Goal: Task Accomplishment & Management: Manage account settings

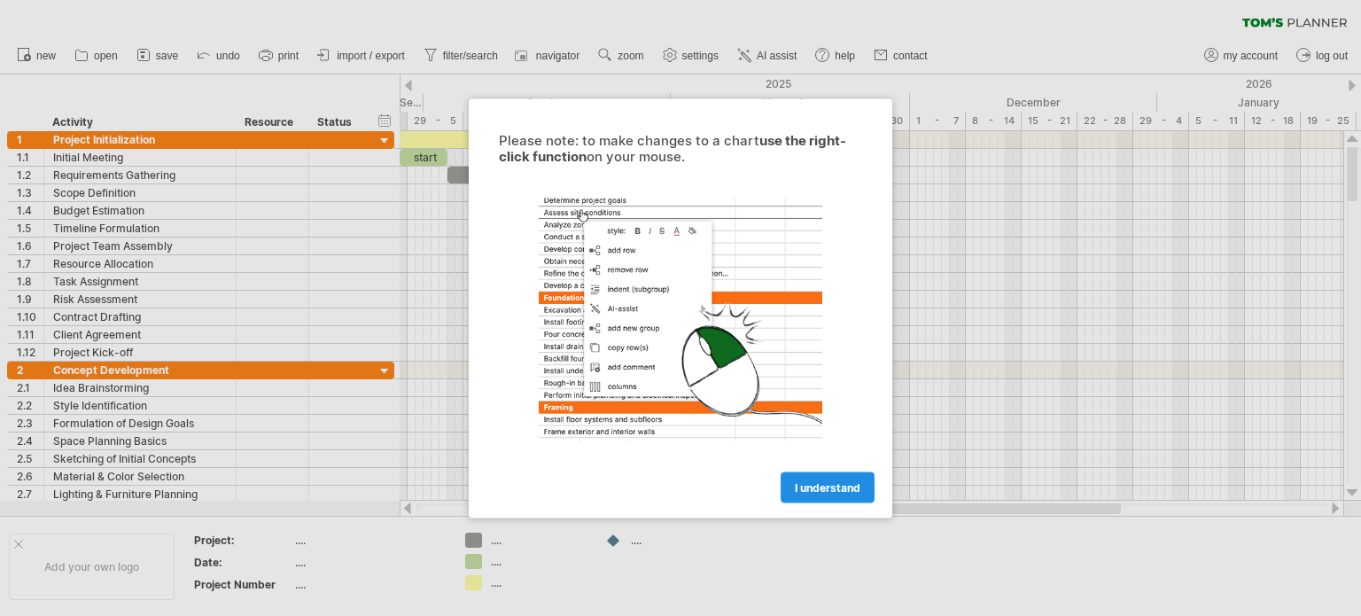
click at [837, 485] on span "I understand" at bounding box center [828, 486] width 66 height 13
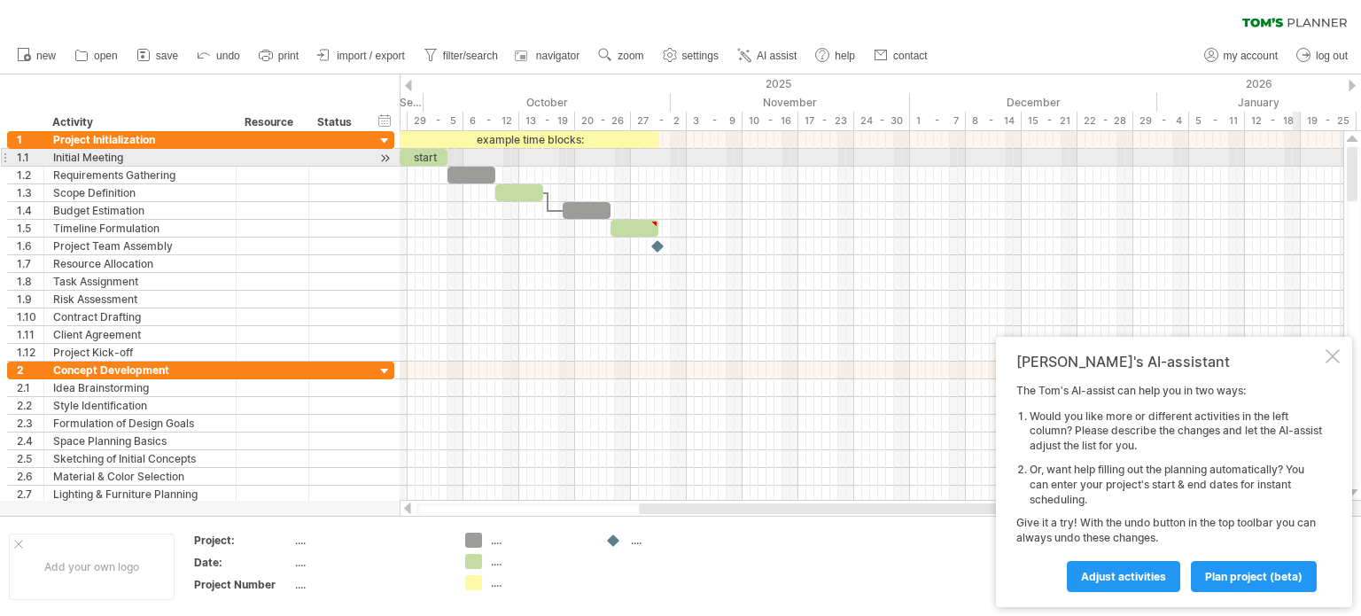
drag, startPoint x: 1354, startPoint y: 393, endPoint x: 1299, endPoint y: 160, distance: 239.5
click at [1299, 160] on div "Trying to reach [DOMAIN_NAME] Connected again... 0% clear filter new 1" at bounding box center [680, 308] width 1361 height 616
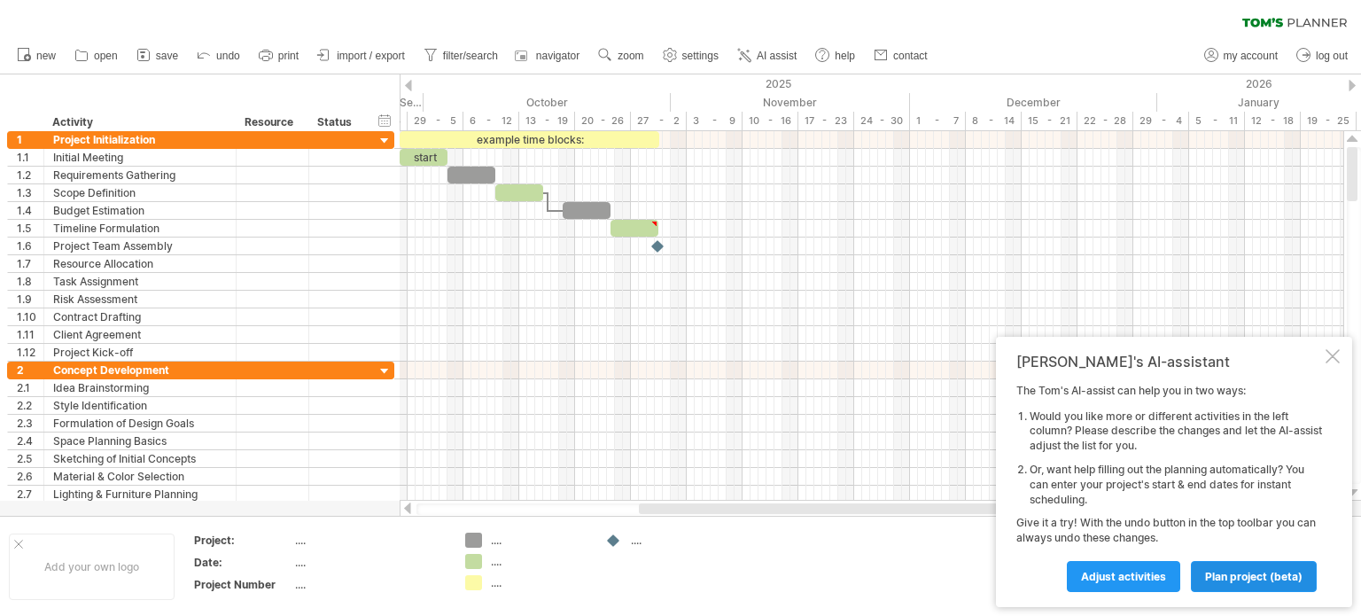
click at [1250, 580] on span "plan project (beta)" at bounding box center [1253, 576] width 97 height 13
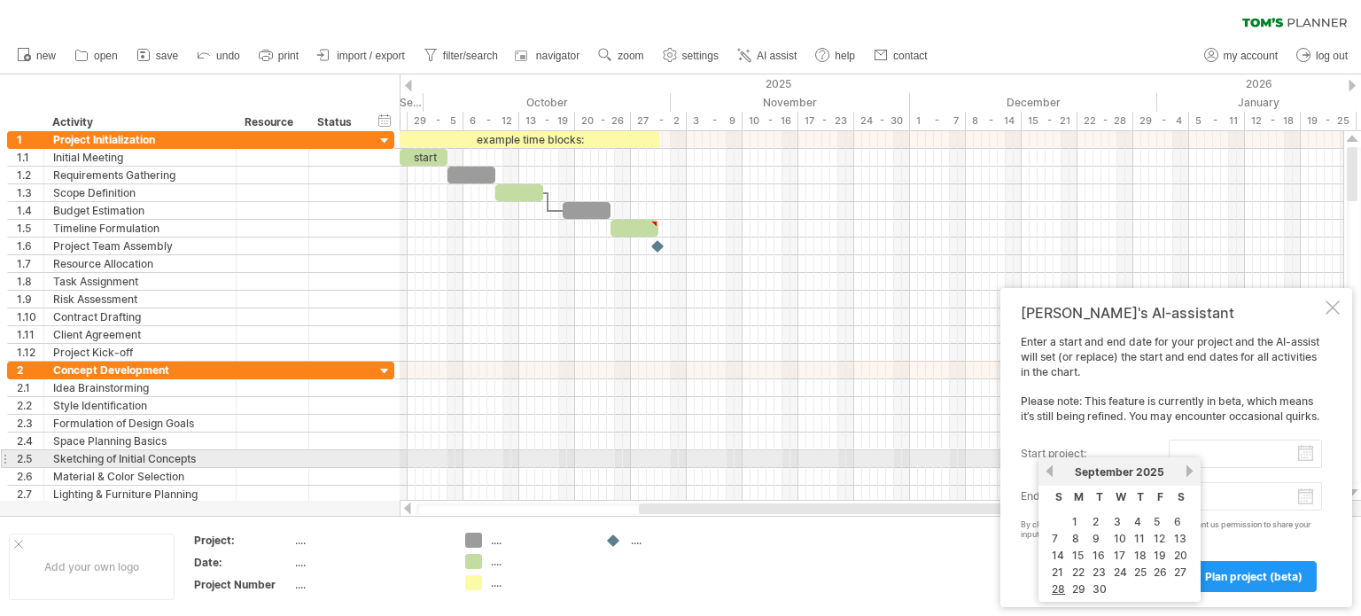
click at [1306, 454] on input "start project:" at bounding box center [1245, 454] width 153 height 28
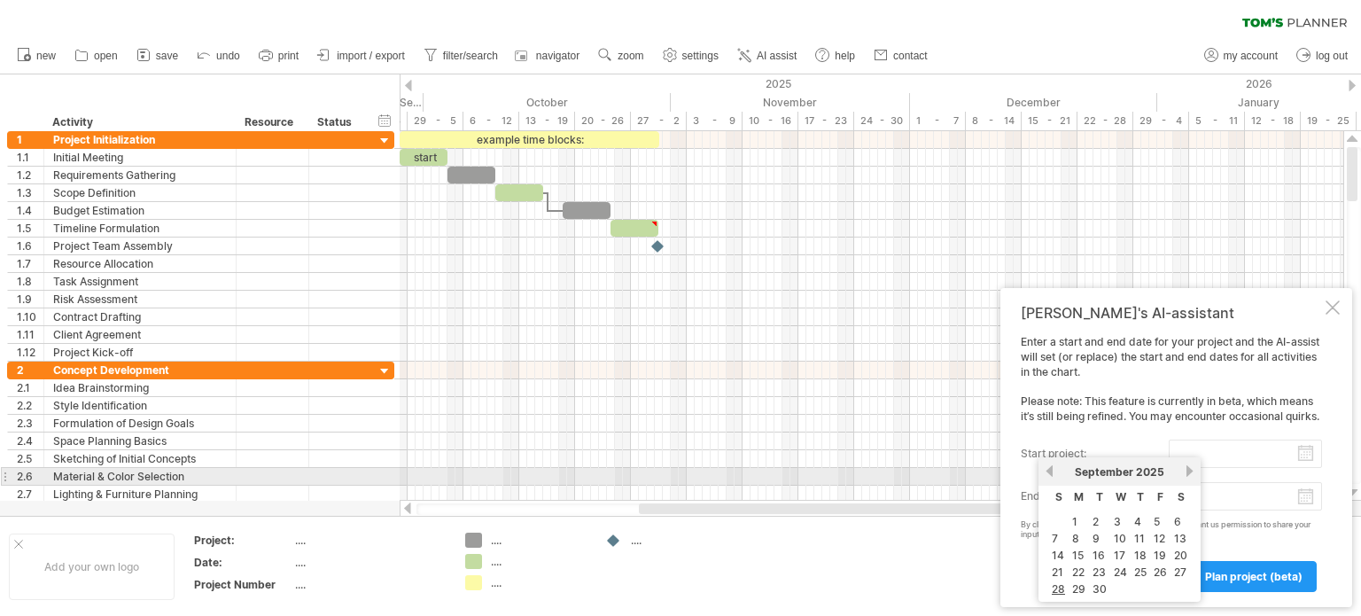
click at [1185, 473] on link "next" at bounding box center [1189, 470] width 13 height 13
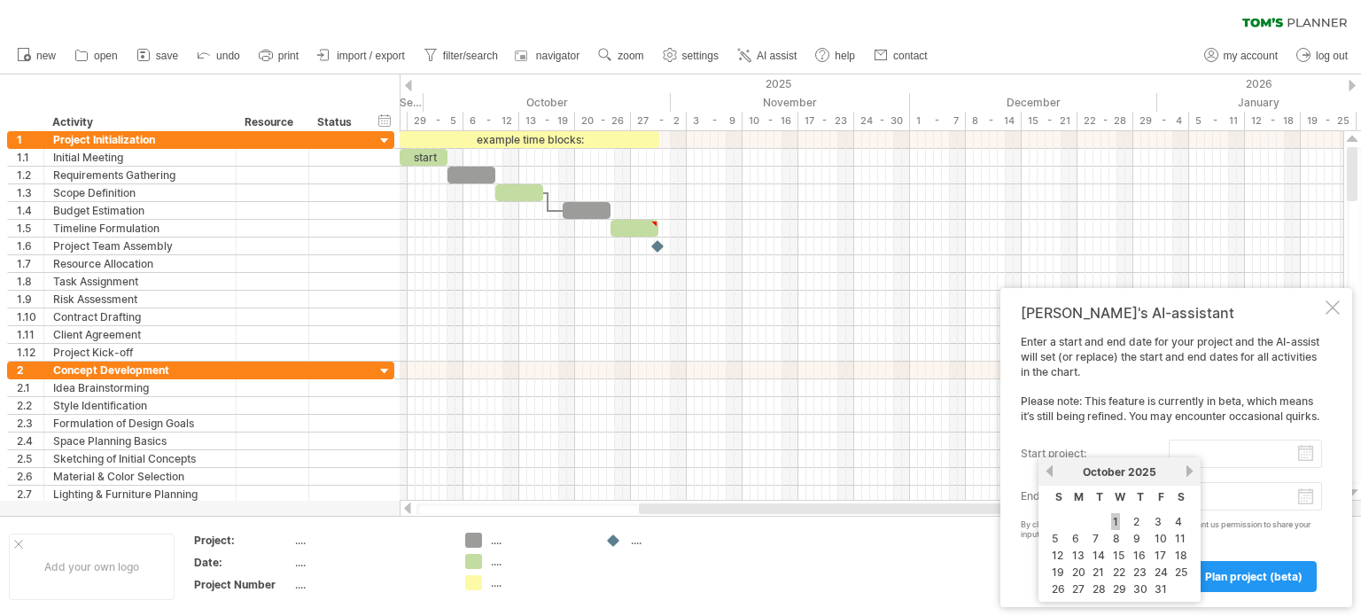
click at [1113, 517] on link "1" at bounding box center [1115, 521] width 9 height 17
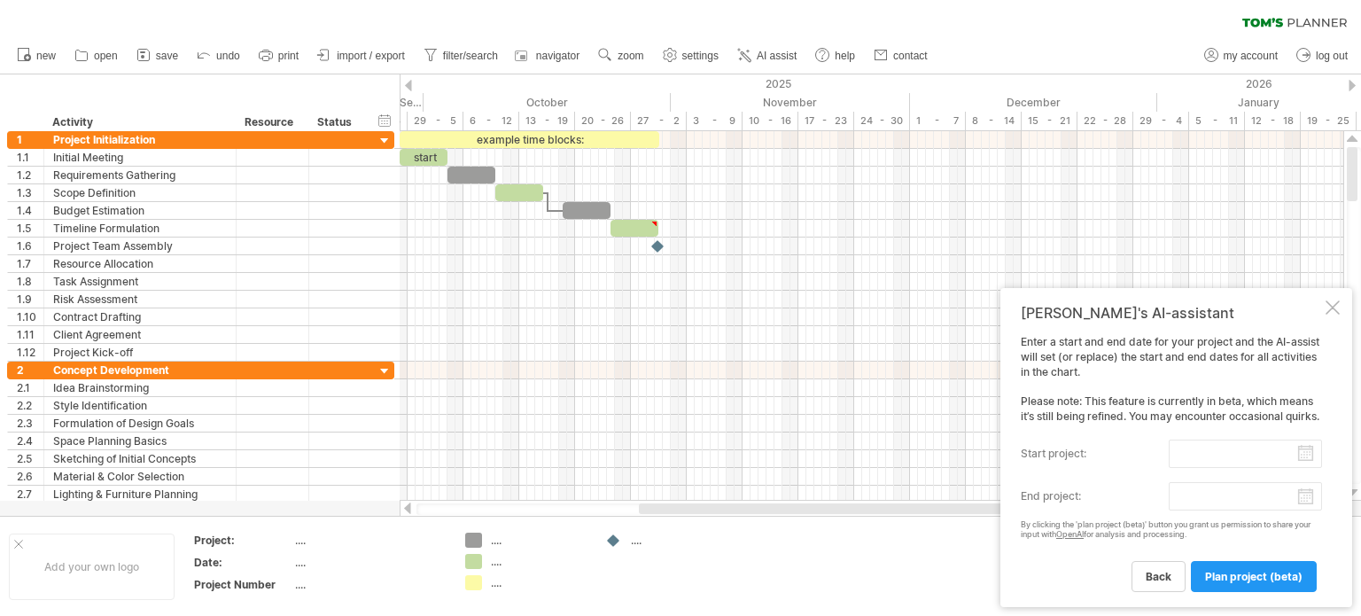
type input "********"
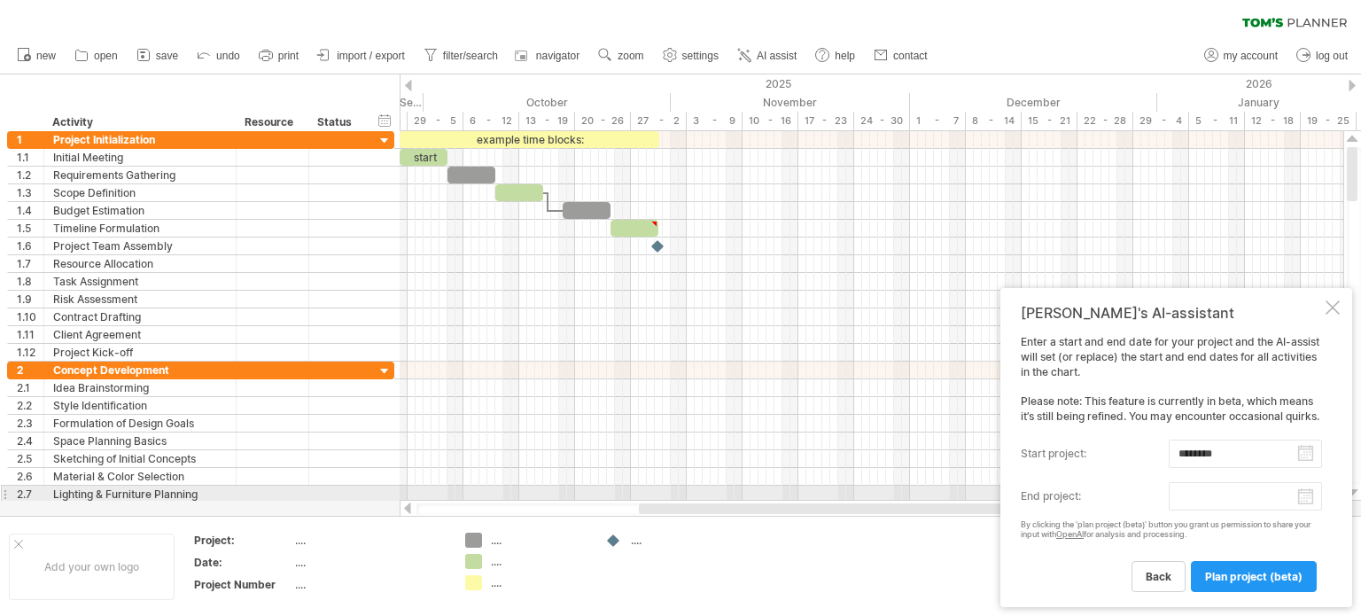
click at [1308, 495] on body "progress(100%) Trying to reach [DOMAIN_NAME] Connected again... 0% clear filter…" at bounding box center [680, 309] width 1361 height 619
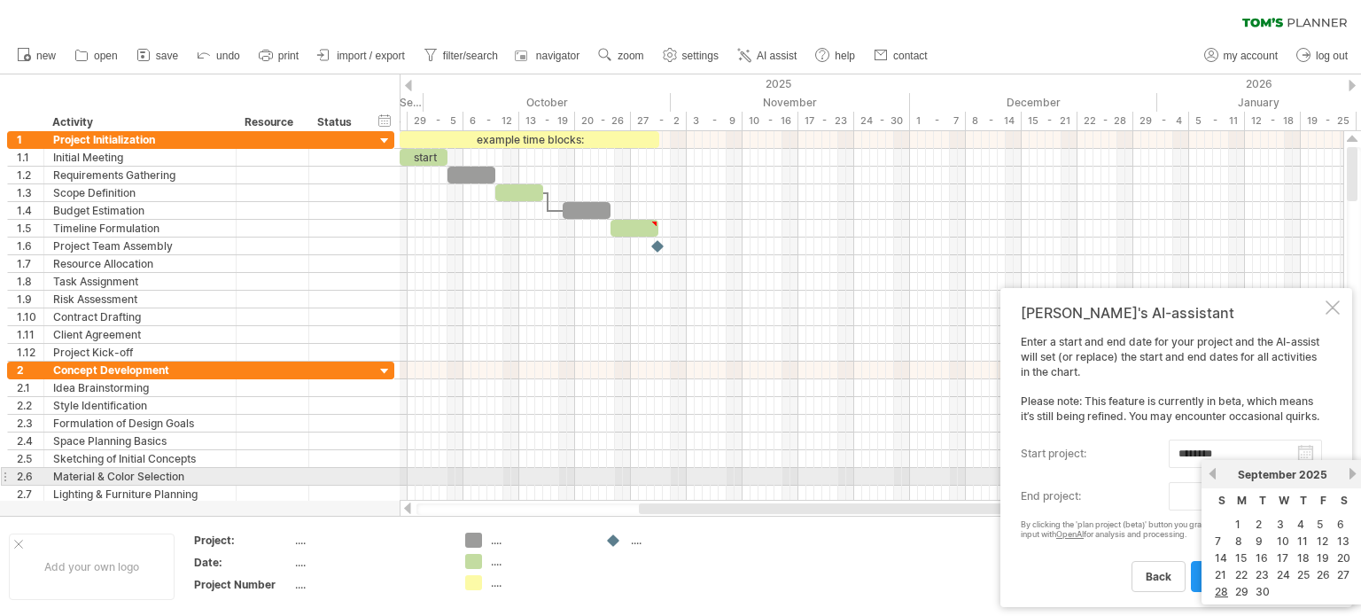
click at [1346, 471] on link "next" at bounding box center [1352, 473] width 13 height 13
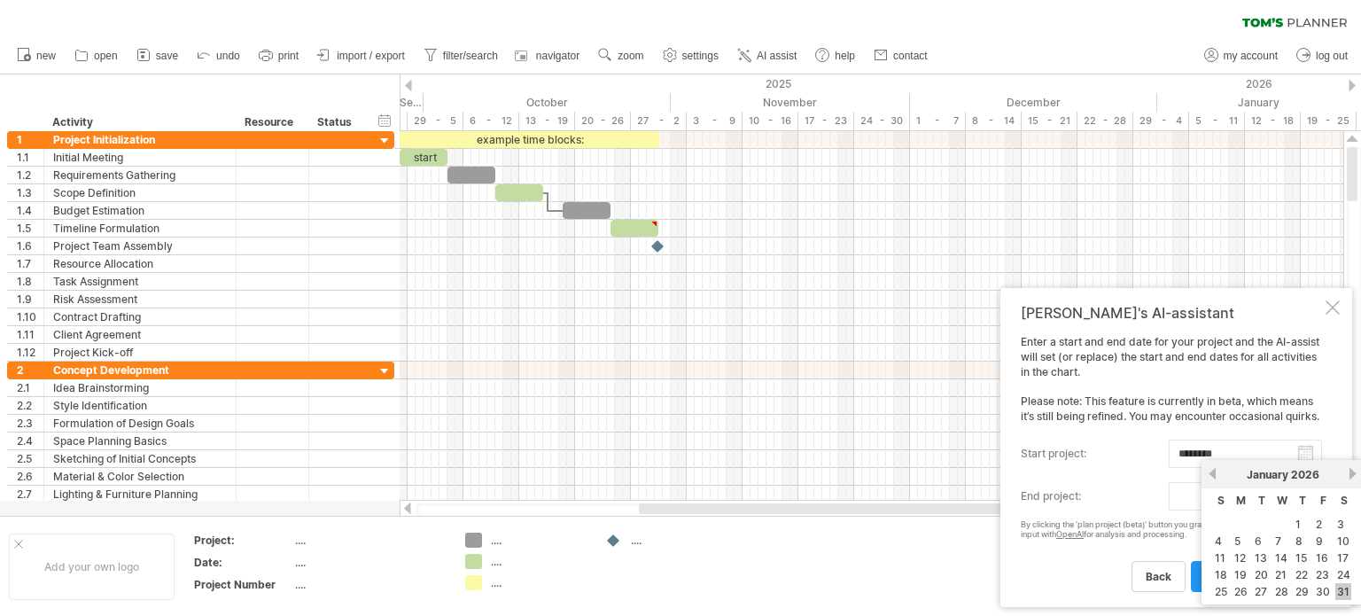
click at [1344, 588] on link "31" at bounding box center [1344, 591] width 16 height 17
type input "********"
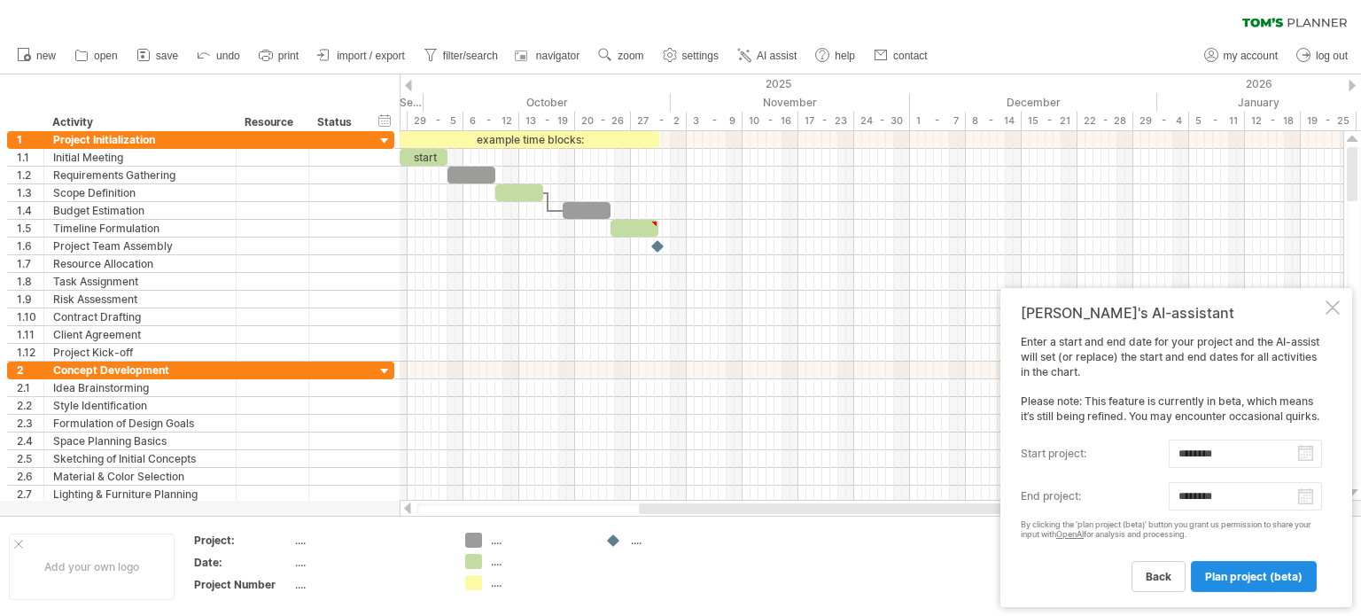
click at [1277, 573] on span "plan project (beta)" at bounding box center [1253, 576] width 97 height 13
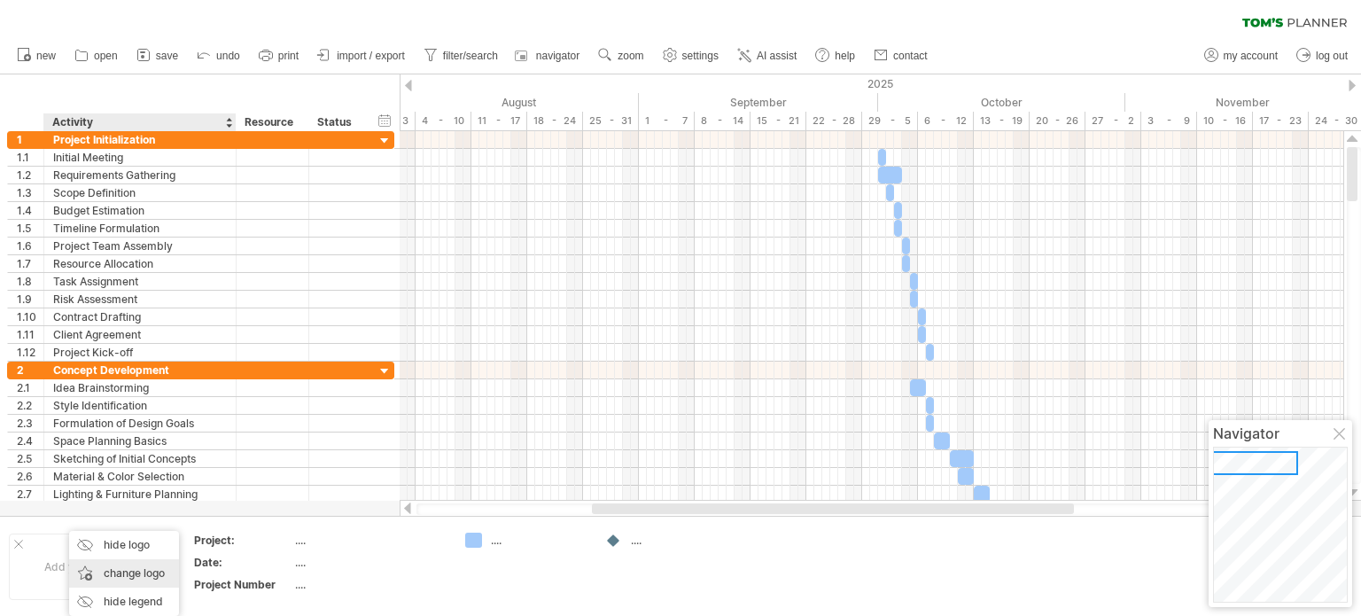
click at [108, 575] on div "change logo" at bounding box center [124, 573] width 110 height 28
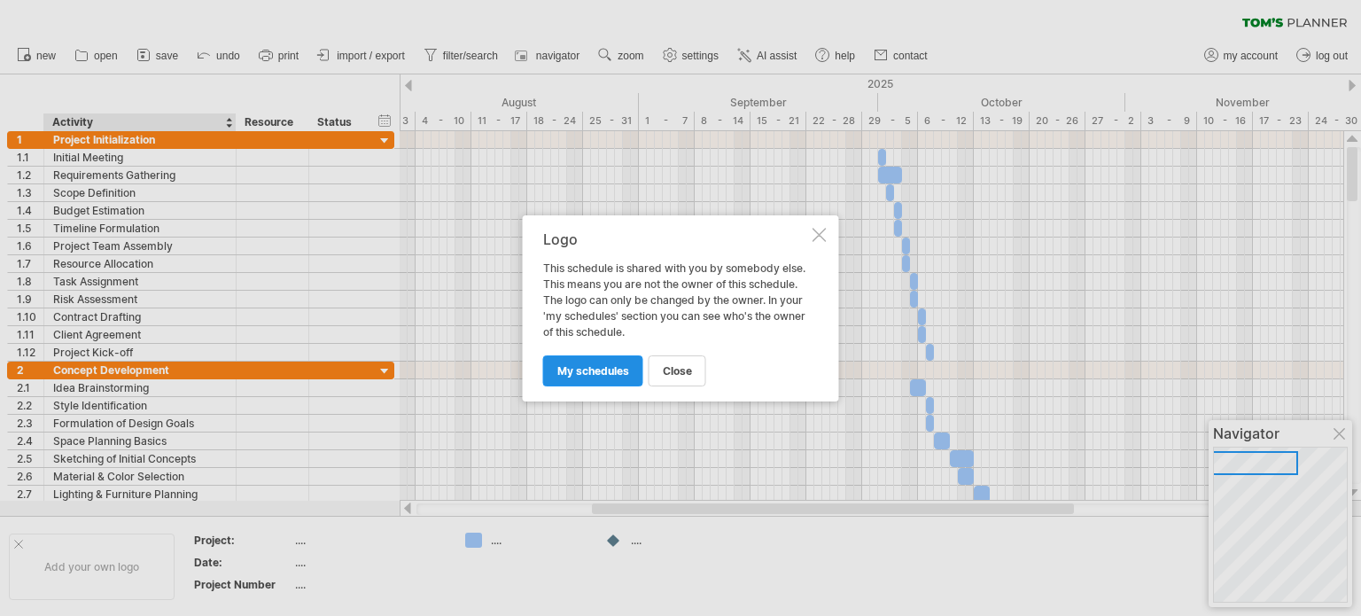
click at [621, 368] on span "my schedules" at bounding box center [593, 370] width 72 height 13
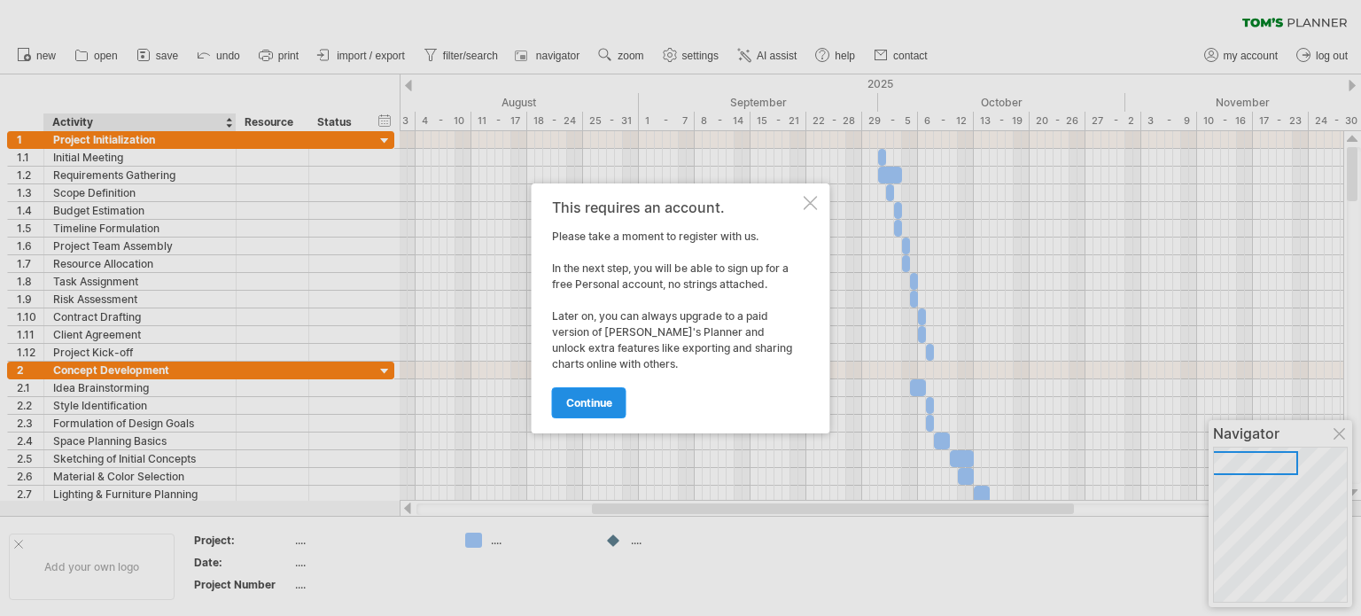
click at [590, 401] on span "continue" at bounding box center [589, 402] width 46 height 13
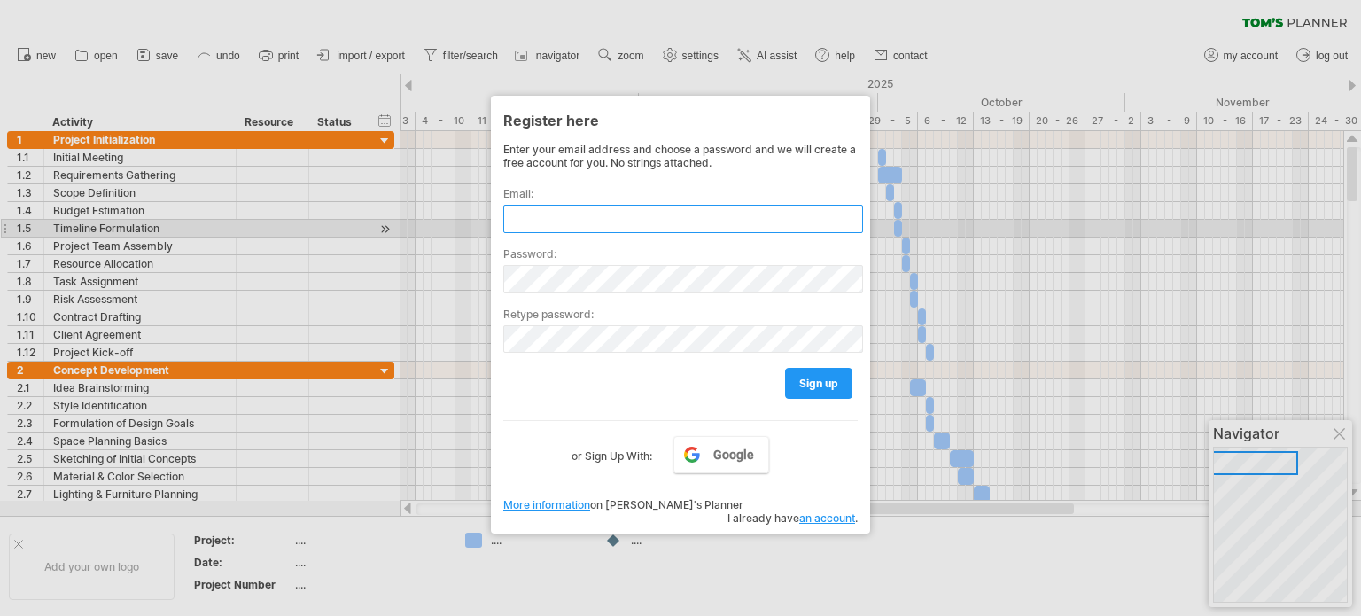
click at [535, 222] on input "text" at bounding box center [683, 219] width 360 height 28
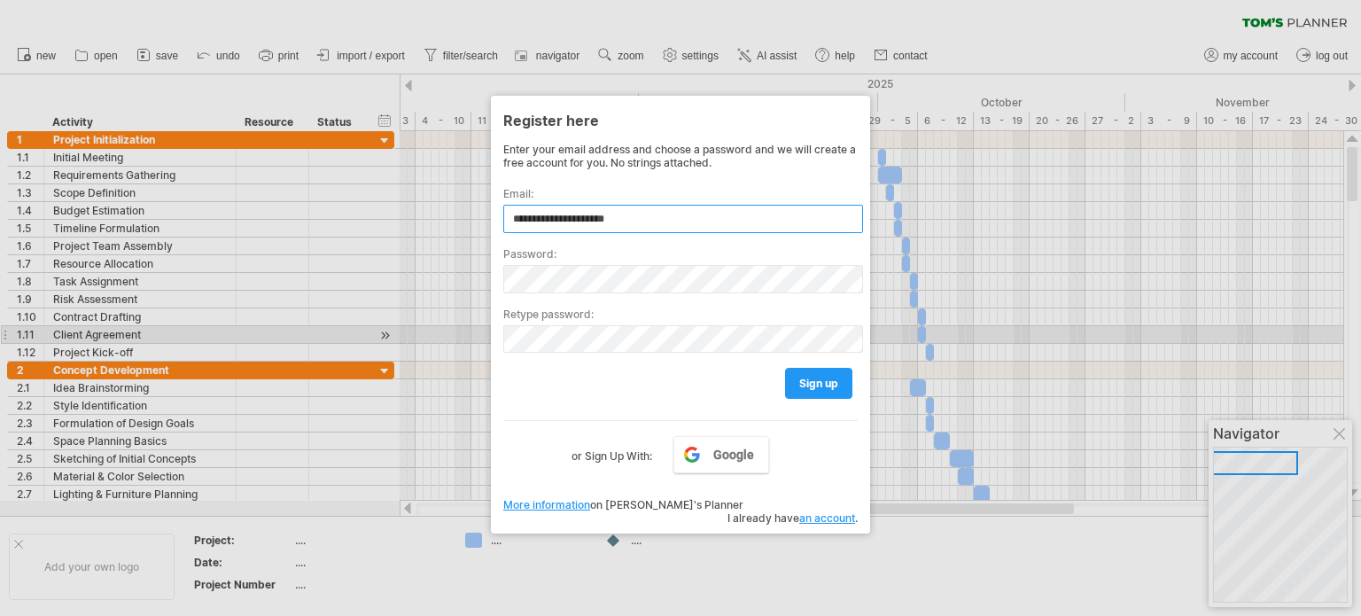
type input "**********"
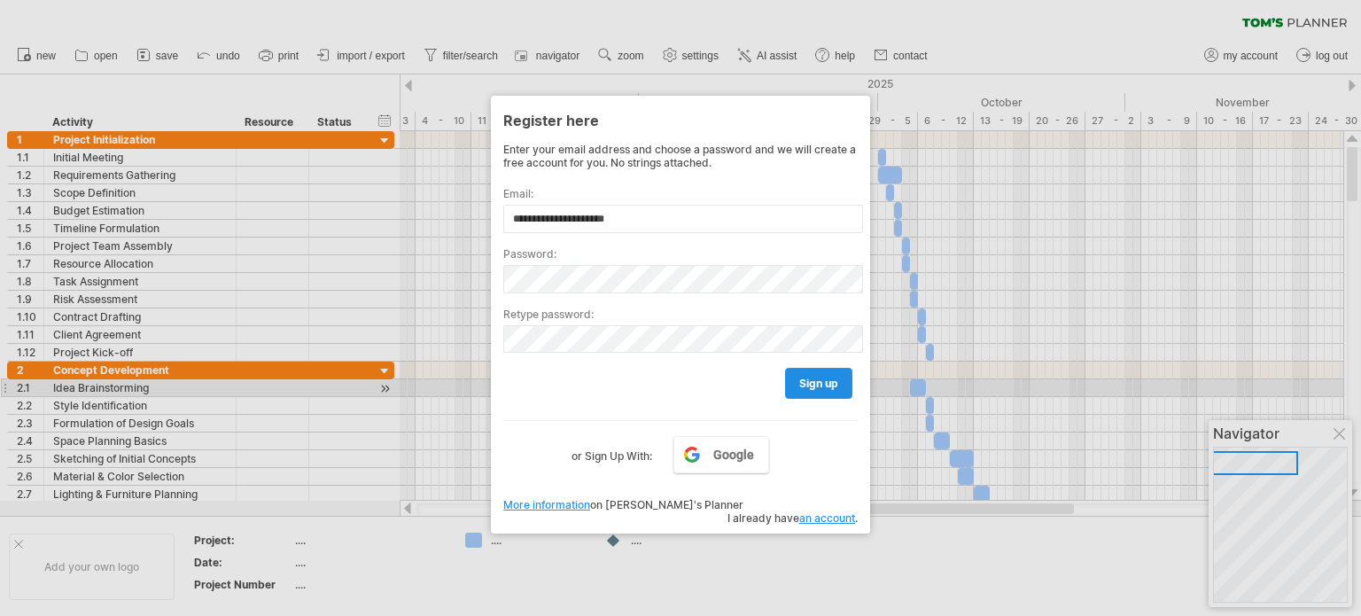
click at [824, 381] on span "sign up" at bounding box center [818, 383] width 39 height 13
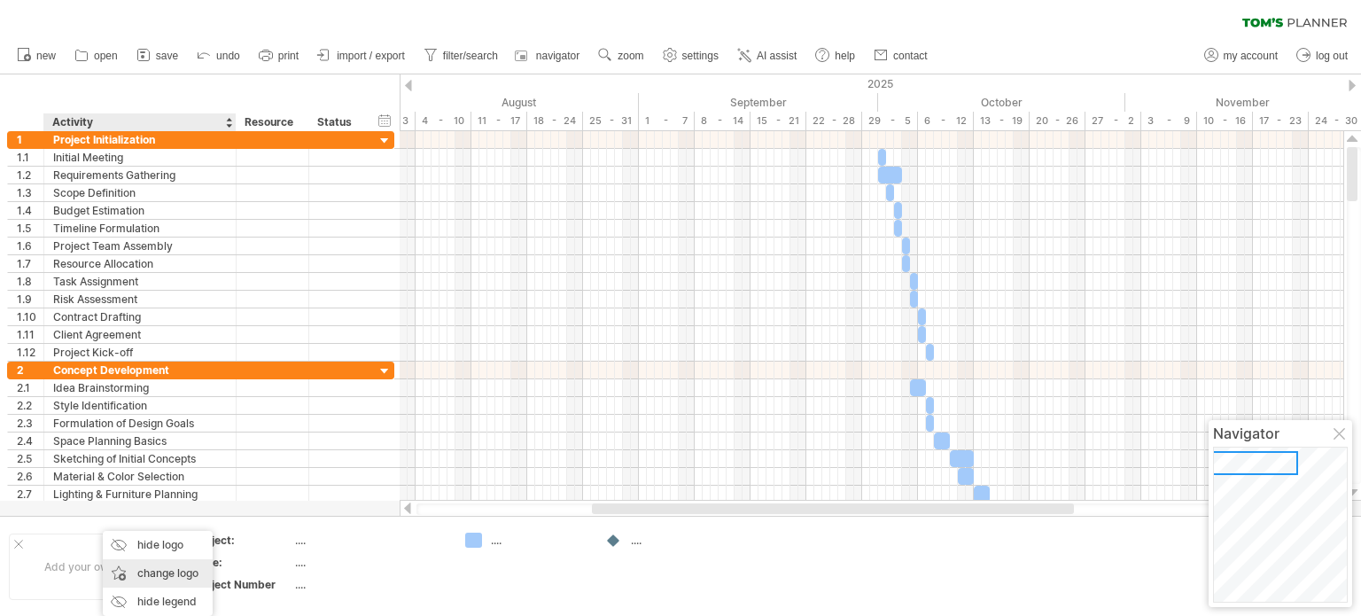
click at [151, 570] on div "change logo" at bounding box center [158, 573] width 110 height 28
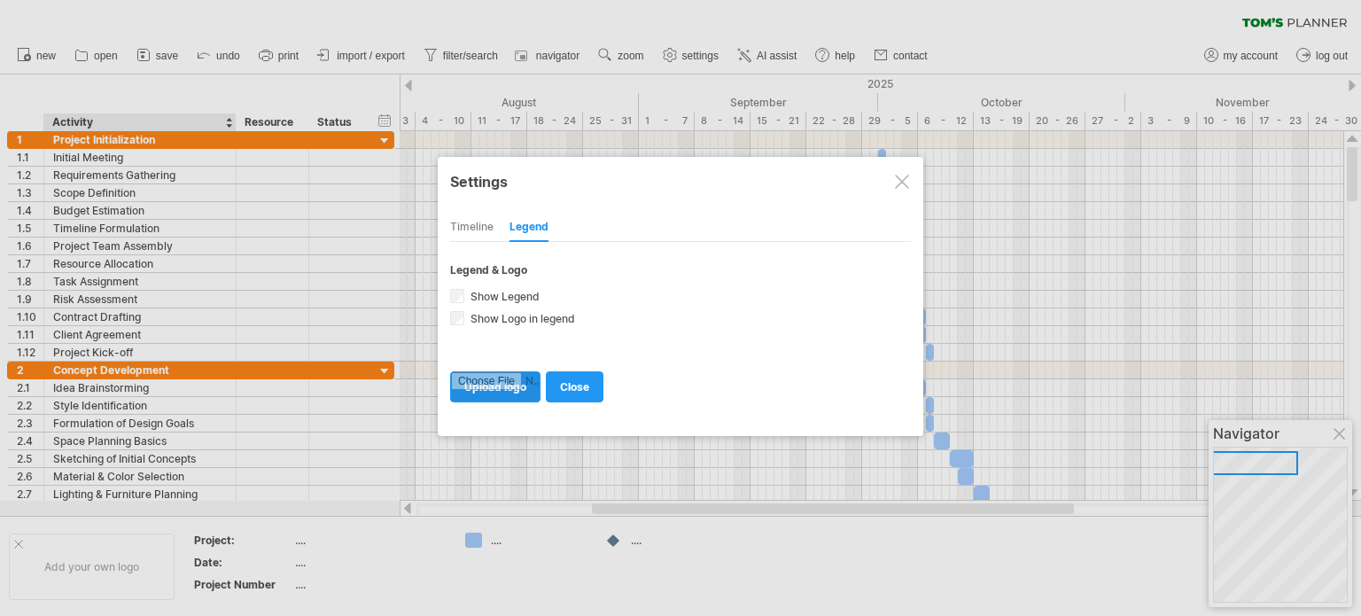
click at [508, 382] on input "file" at bounding box center [495, 386] width 89 height 29
type input "**********"
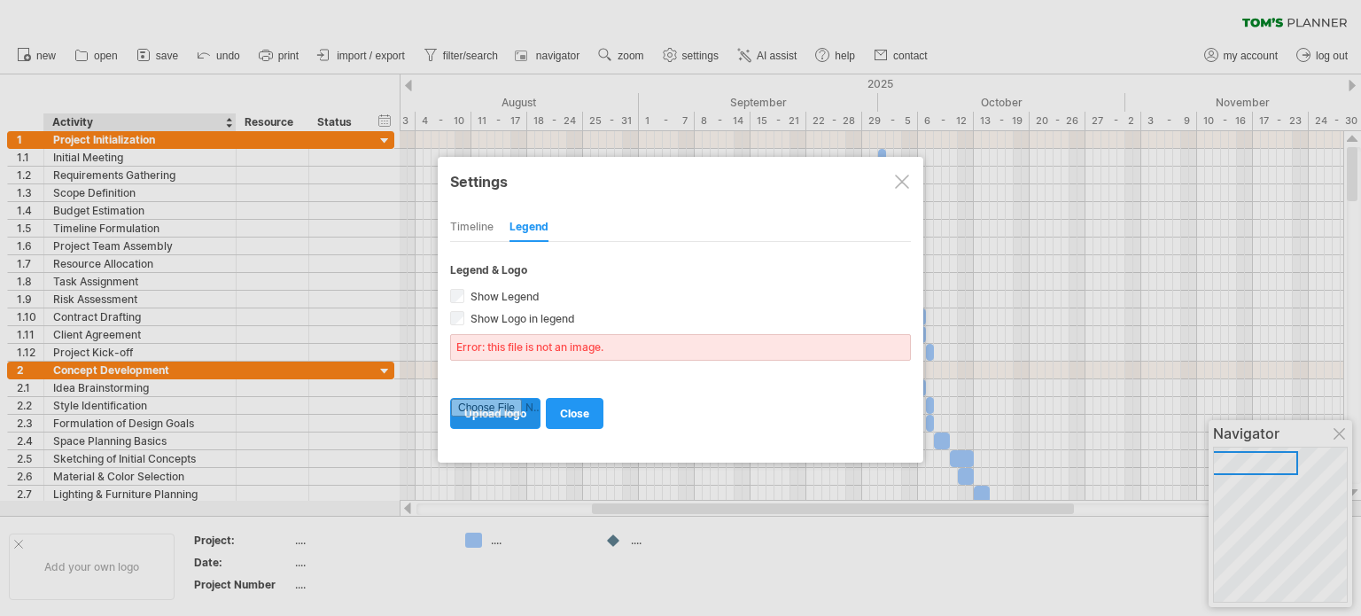
click at [517, 415] on input "file" at bounding box center [495, 413] width 89 height 29
type input "**********"
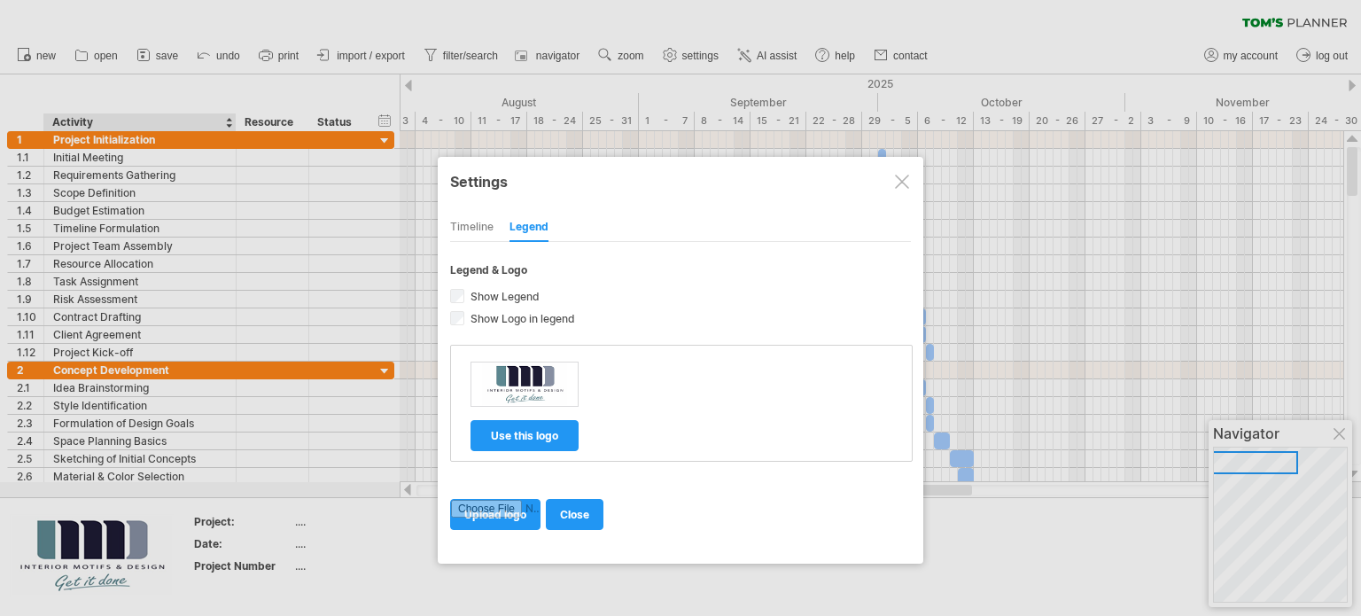
click at [143, 542] on div at bounding box center [680, 308] width 1361 height 616
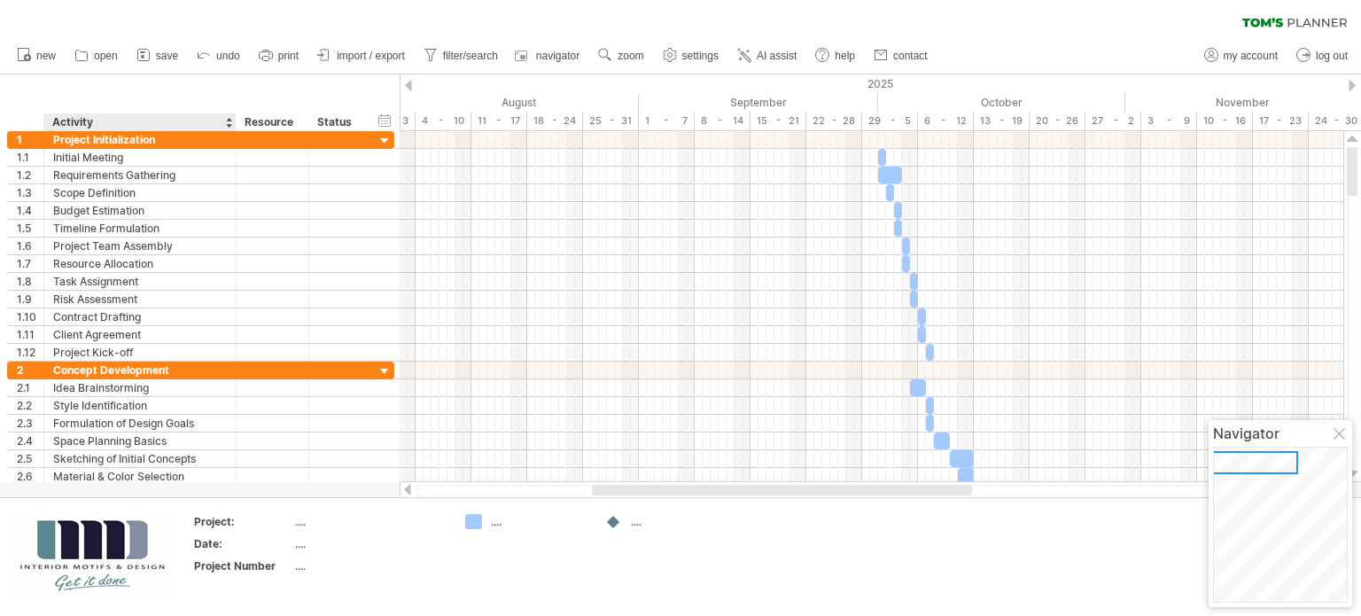
click at [128, 535] on img at bounding box center [92, 555] width 164 height 82
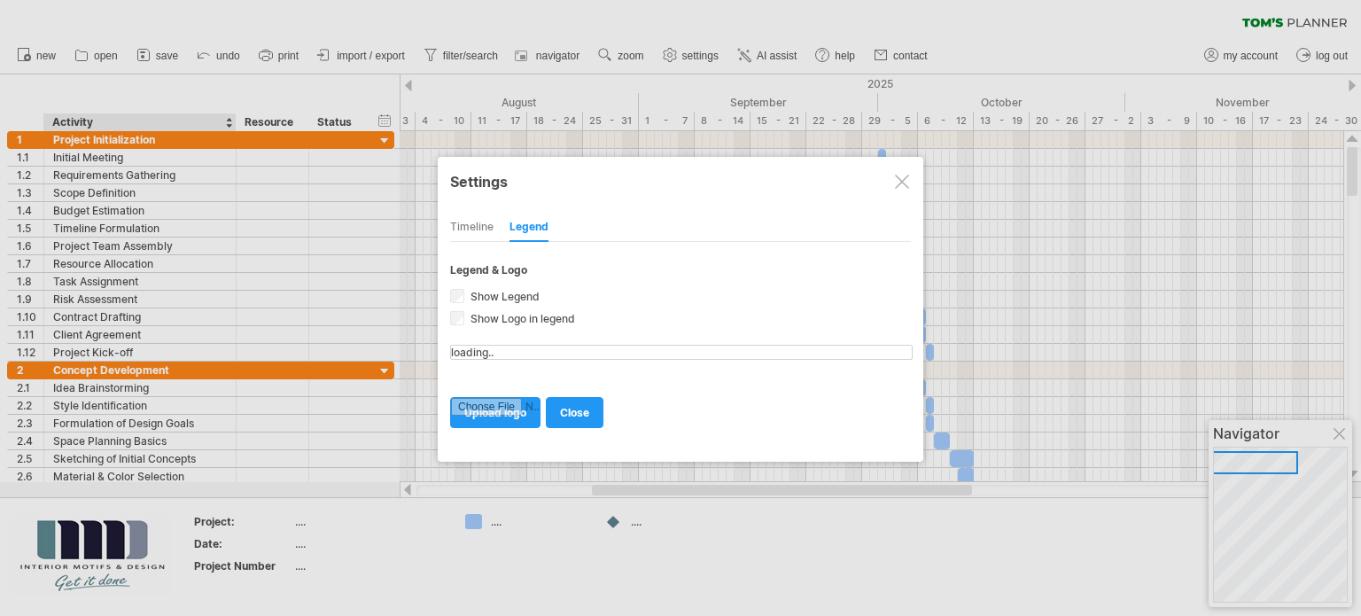
click at [128, 535] on div at bounding box center [680, 308] width 1361 height 616
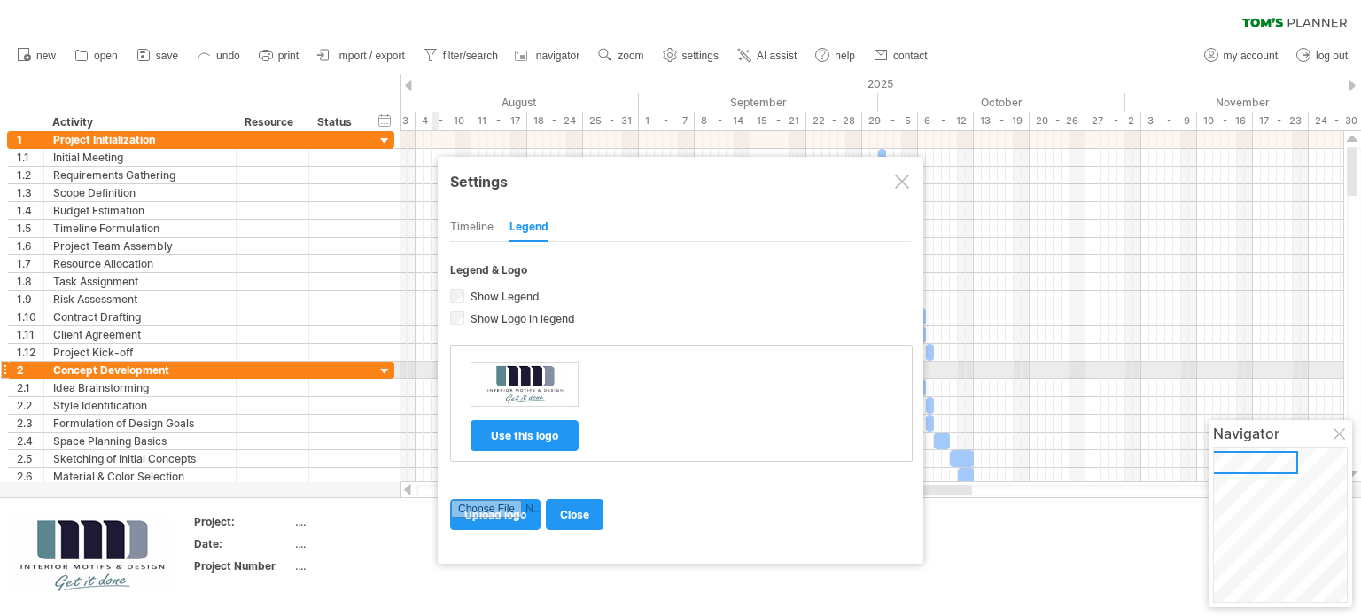
click at [525, 372] on img at bounding box center [525, 383] width 86 height 43
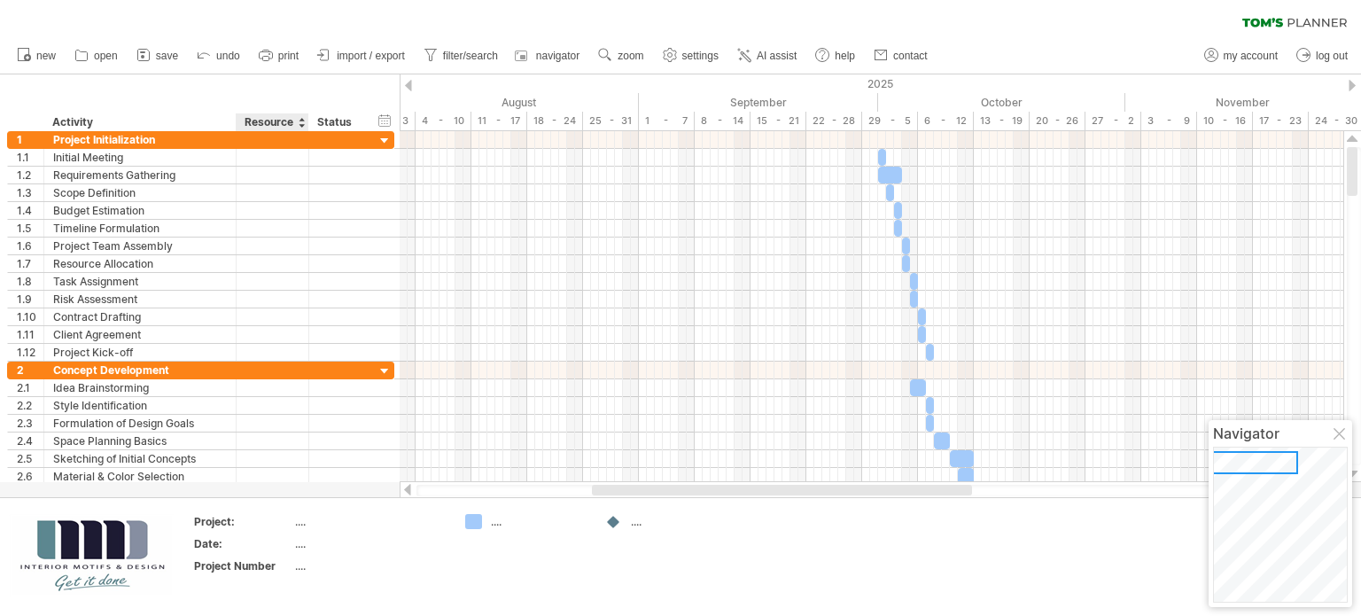
click at [303, 524] on div "...." at bounding box center [369, 521] width 149 height 15
click at [397, 520] on input "**********" at bounding box center [366, 521] width 143 height 15
click at [312, 524] on input "**********" at bounding box center [366, 521] width 143 height 15
type input "**********"
click at [488, 523] on div "...." at bounding box center [526, 521] width 122 height 15
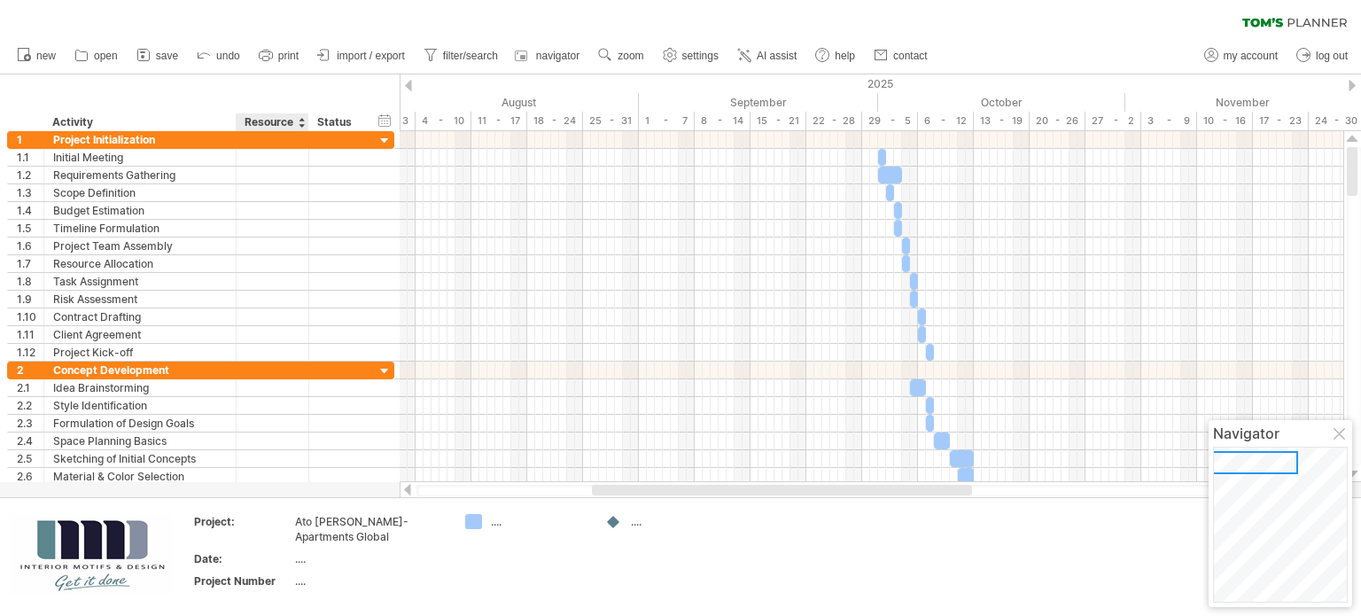
click at [298, 551] on div "...." at bounding box center [369, 558] width 149 height 15
type input "********"
click at [305, 573] on div "...." at bounding box center [369, 580] width 149 height 15
type input "*******"
click at [595, 584] on td "...." at bounding box center [526, 556] width 140 height 85
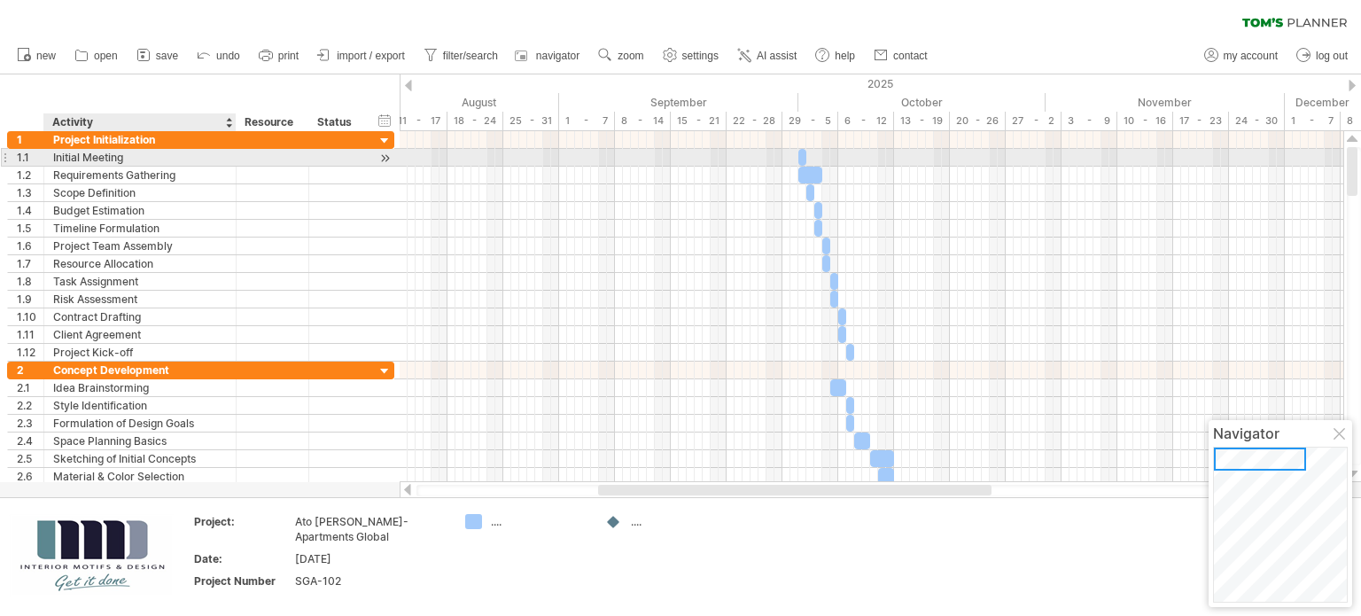
click at [99, 159] on div "Initial Meeting" at bounding box center [140, 157] width 174 height 17
click at [803, 155] on span at bounding box center [806, 157] width 7 height 17
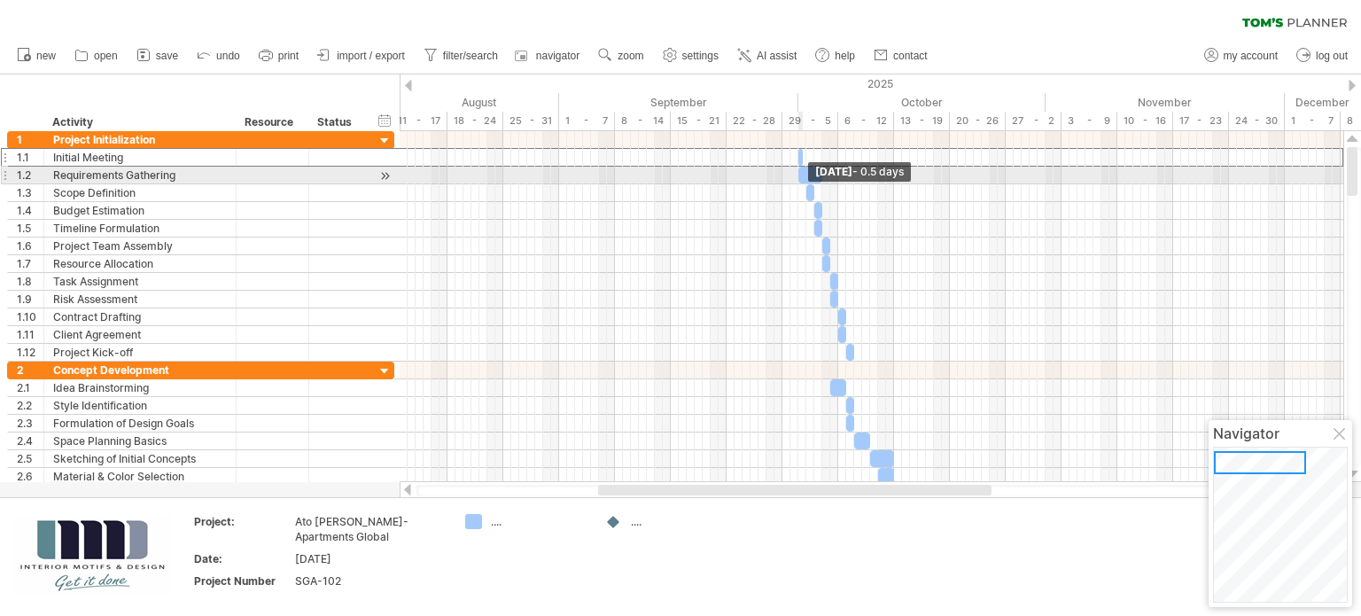
drag, startPoint x: 803, startPoint y: 155, endPoint x: 713, endPoint y: 168, distance: 90.5
click at [713, 168] on div "[DATE] - 0.5 days" at bounding box center [872, 306] width 944 height 351
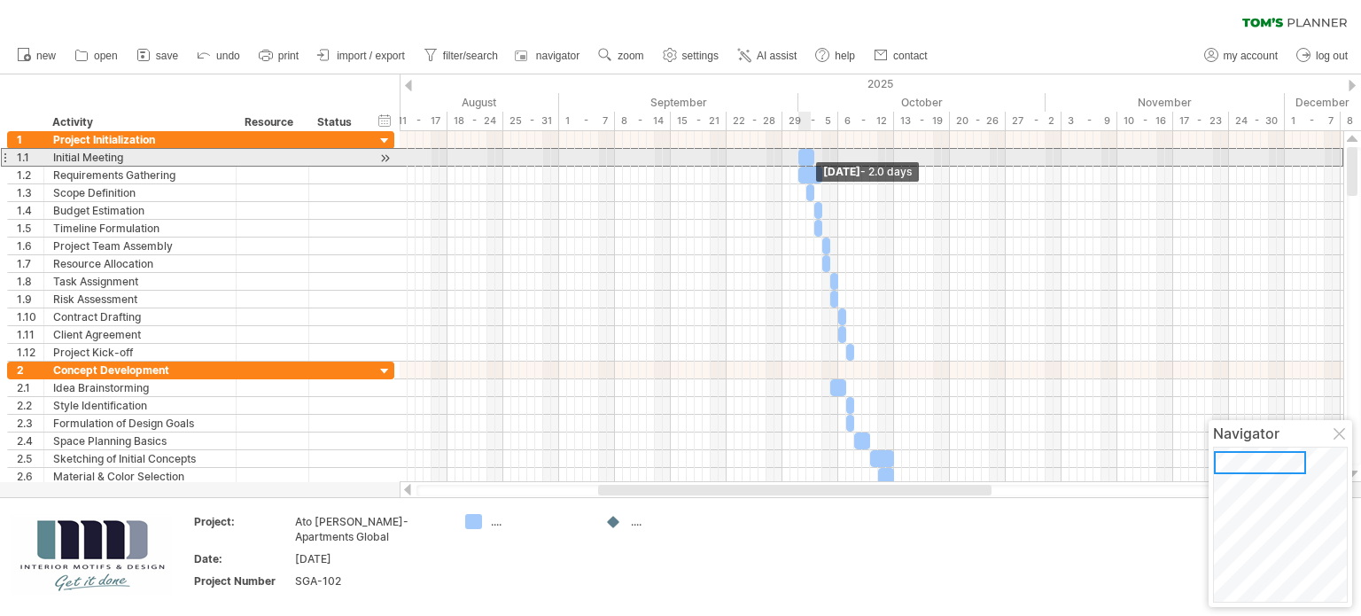
drag, startPoint x: 801, startPoint y: 156, endPoint x: 811, endPoint y: 158, distance: 9.9
click at [811, 158] on span at bounding box center [814, 157] width 7 height 17
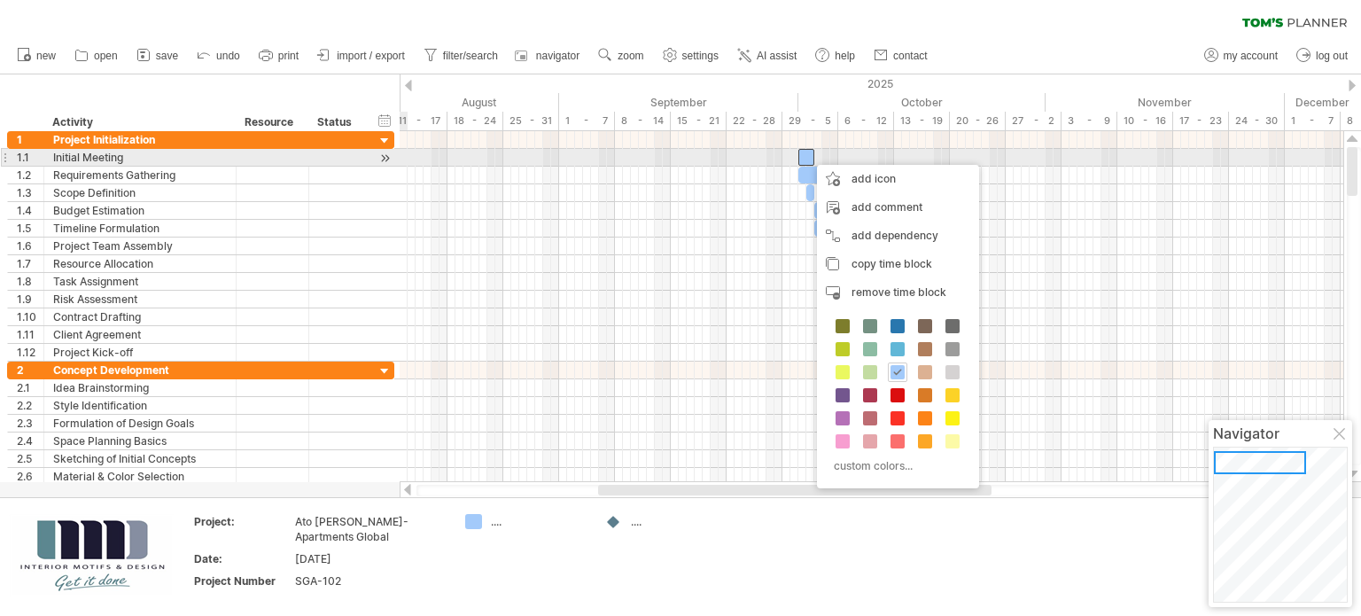
click at [385, 156] on div at bounding box center [385, 158] width 17 height 19
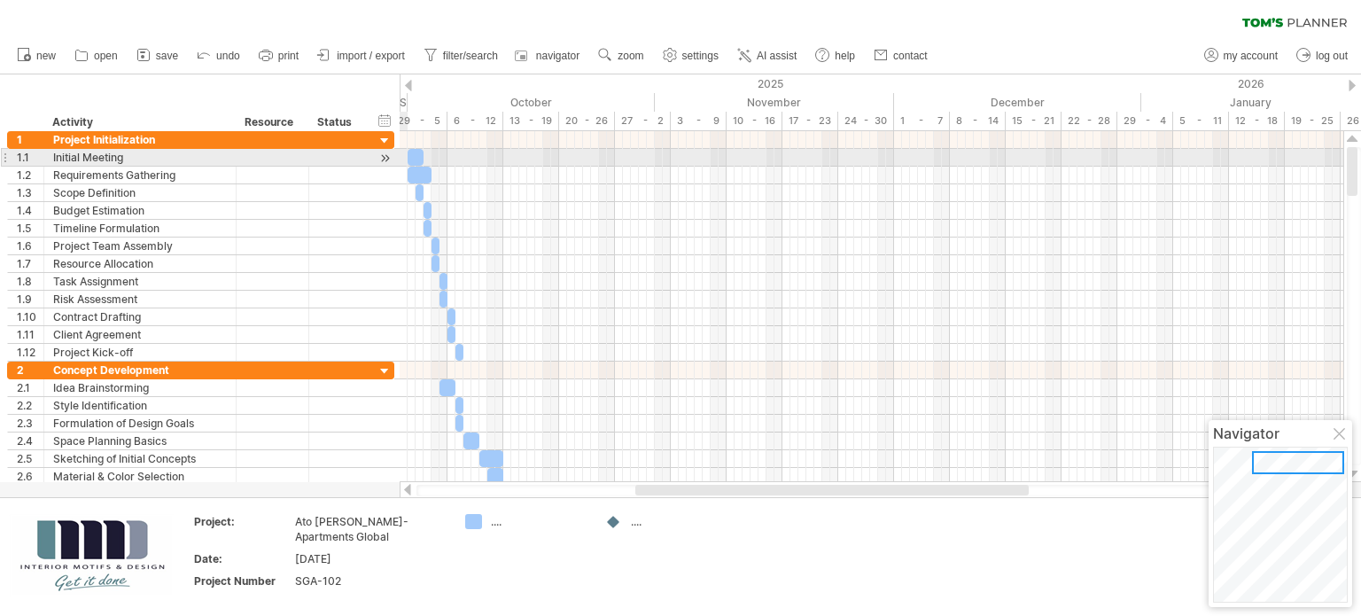
click at [385, 155] on div at bounding box center [385, 158] width 17 height 19
drag, startPoint x: 404, startPoint y: 153, endPoint x: 421, endPoint y: 156, distance: 17.0
click at [421, 156] on div at bounding box center [422, 157] width 4 height 17
click at [422, 157] on span at bounding box center [423, 157] width 7 height 17
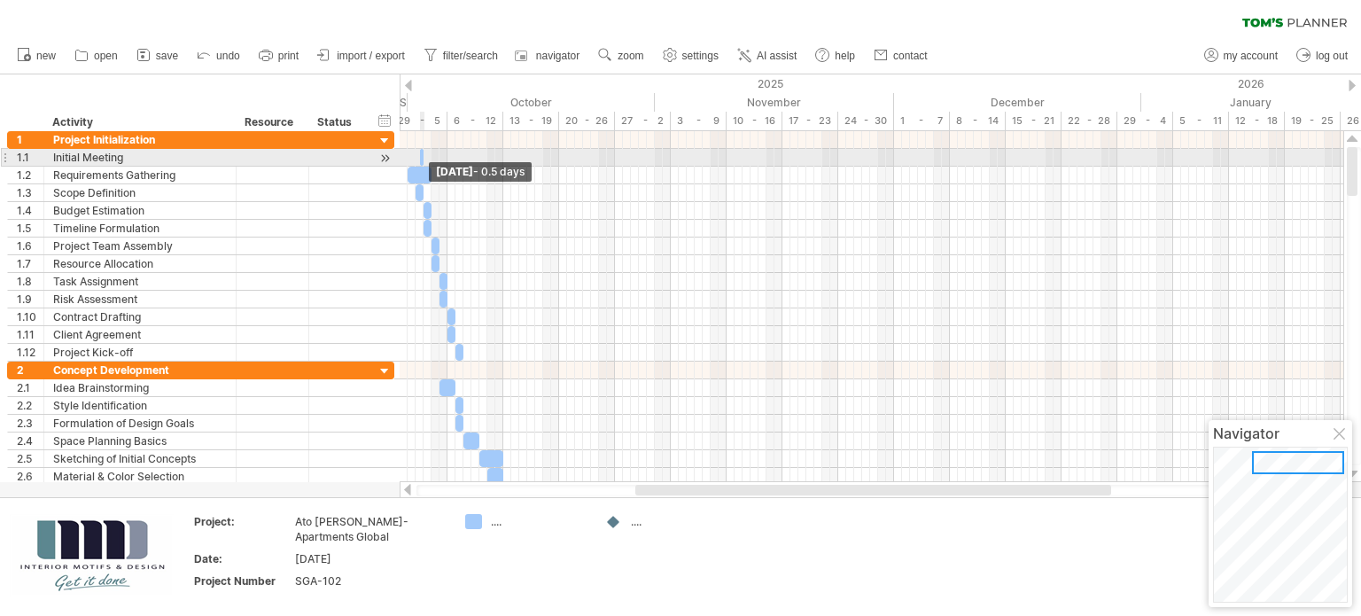
drag, startPoint x: 422, startPoint y: 157, endPoint x: 404, endPoint y: 160, distance: 17.9
click at [404, 160] on div "[DATE] - 0.5 days [DATE] - 0.5 days" at bounding box center [872, 306] width 944 height 351
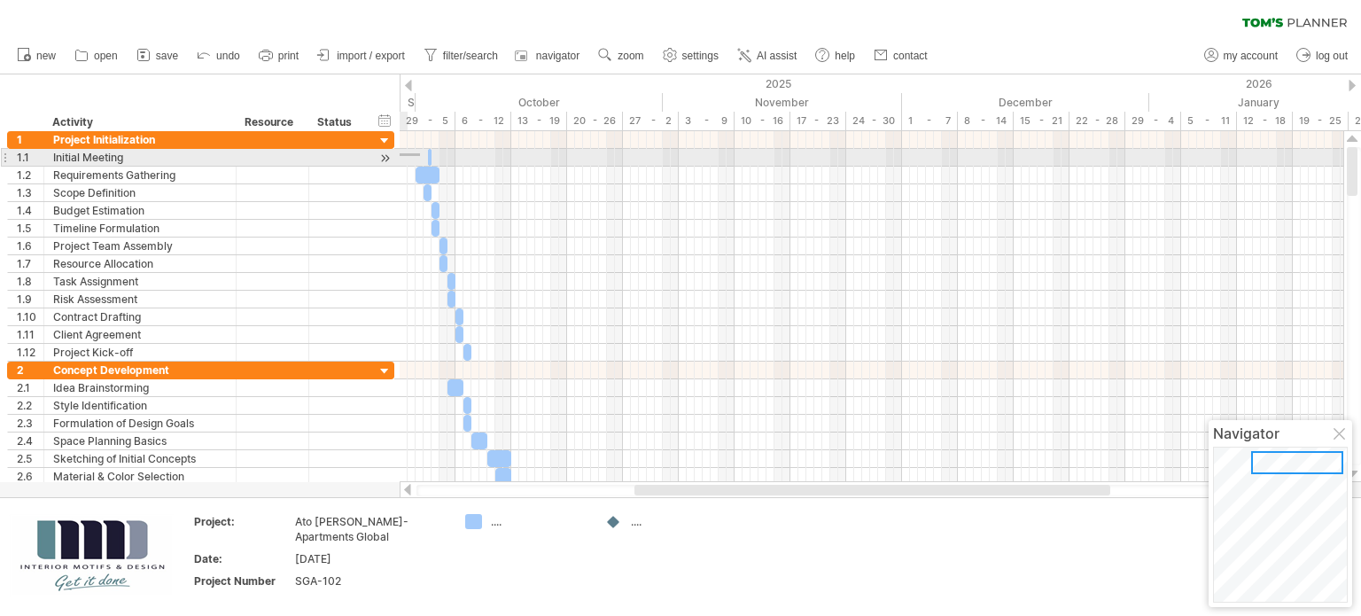
drag, startPoint x: 412, startPoint y: 153, endPoint x: 397, endPoint y: 156, distance: 15.3
click at [397, 156] on div "Trying to reach [DOMAIN_NAME] Connected again... processing file clear filter" at bounding box center [680, 308] width 1361 height 616
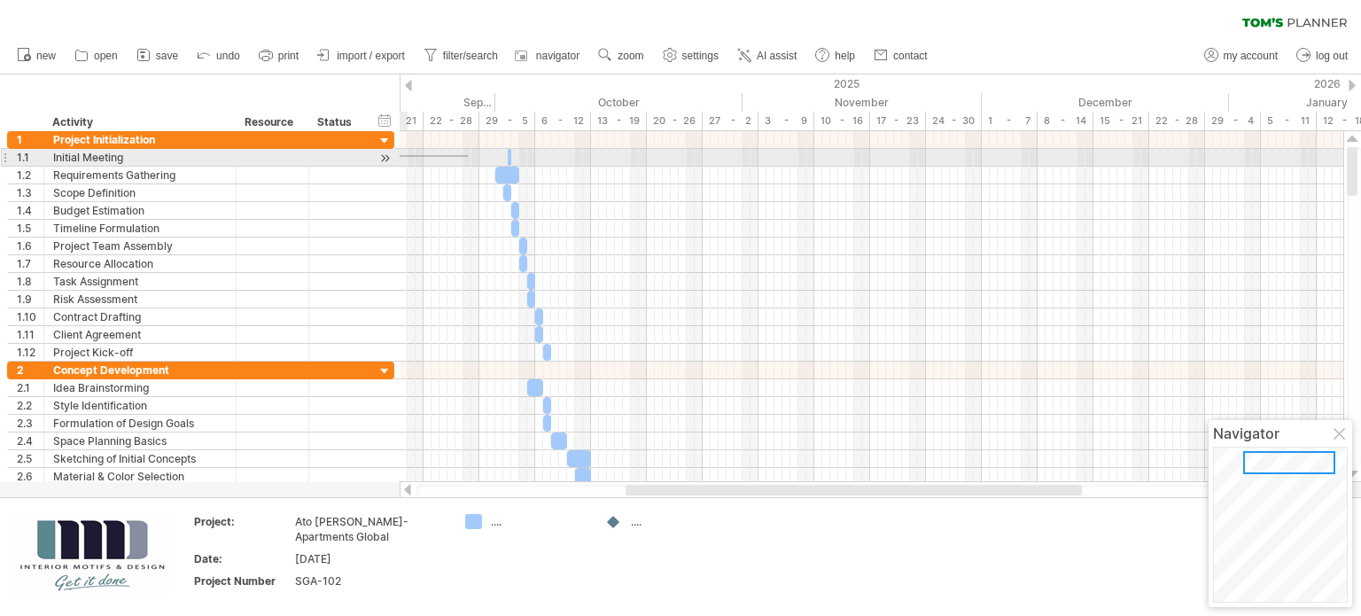
drag, startPoint x: 404, startPoint y: 155, endPoint x: 386, endPoint y: 157, distance: 17.8
click at [386, 157] on div "Trying to reach [DOMAIN_NAME] Connected again... processing file clear filter" at bounding box center [680, 308] width 1361 height 616
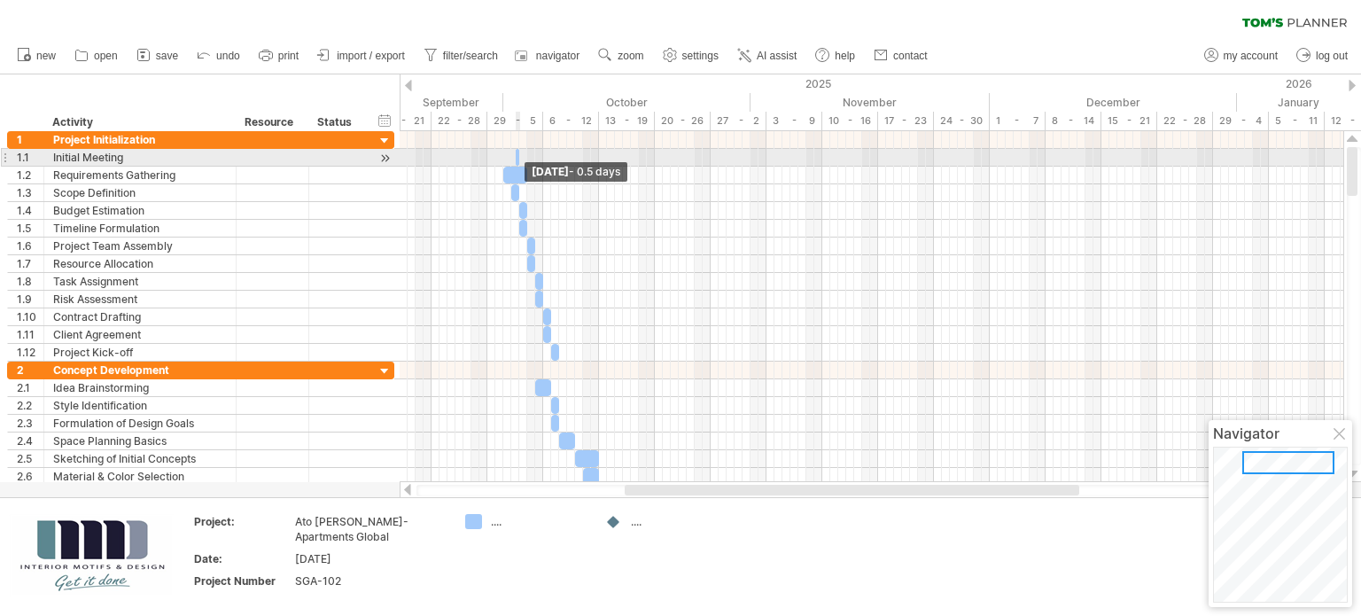
drag, startPoint x: 518, startPoint y: 161, endPoint x: 448, endPoint y: 160, distance: 69.1
click at [448, 160] on div "[DATE] - 0.5 days [DATE] - 0.5 days" at bounding box center [872, 306] width 944 height 351
click at [405, 155] on div at bounding box center [872, 158] width 944 height 18
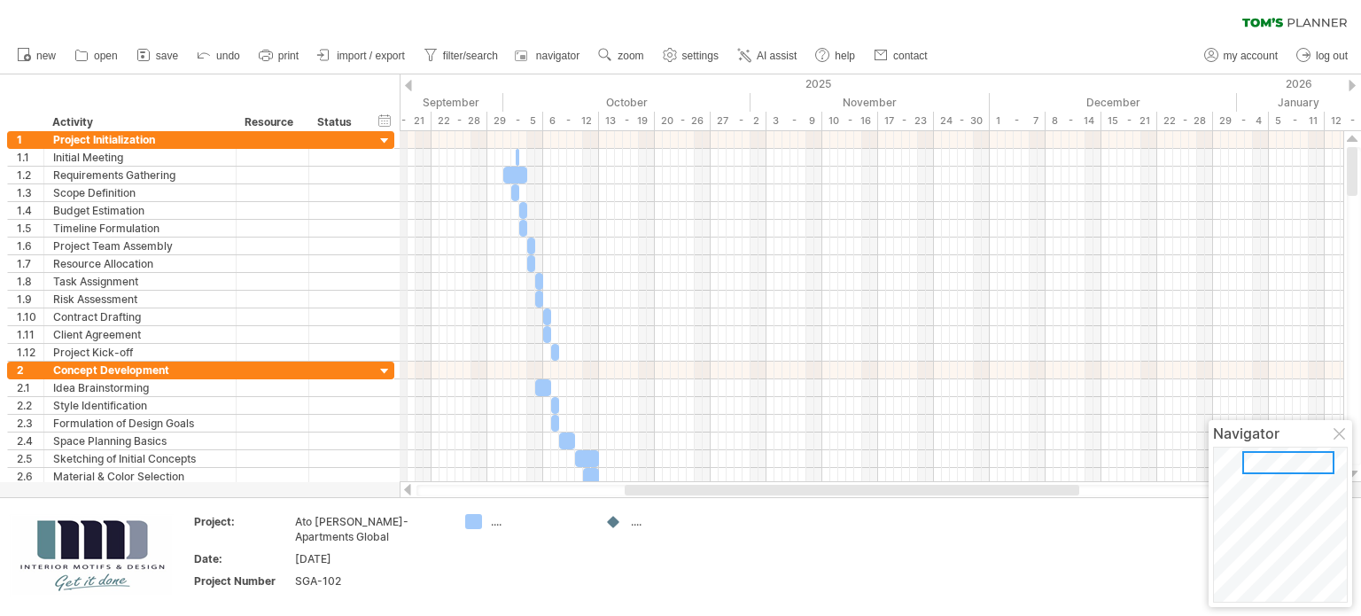
click at [406, 119] on div "15 - 21" at bounding box center [404, 121] width 56 height 19
click at [409, 85] on div at bounding box center [408, 86] width 7 height 12
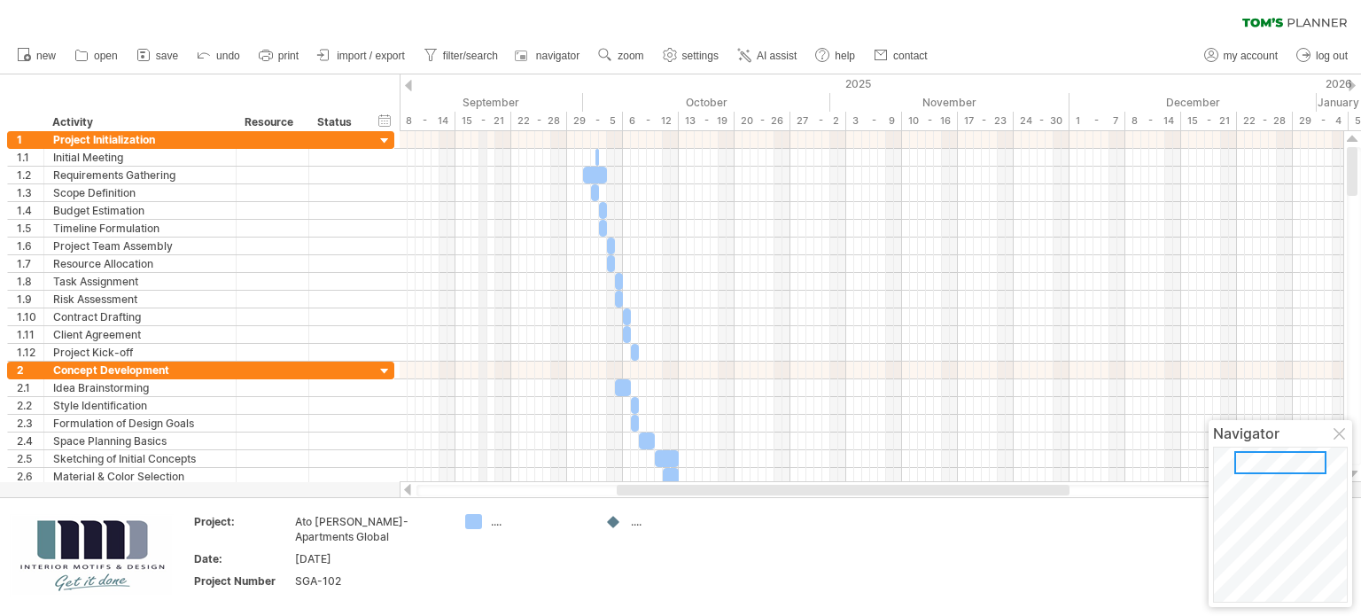
click at [486, 126] on div "15 - 21" at bounding box center [484, 121] width 56 height 19
click at [485, 119] on div "15 - 21" at bounding box center [484, 121] width 56 height 19
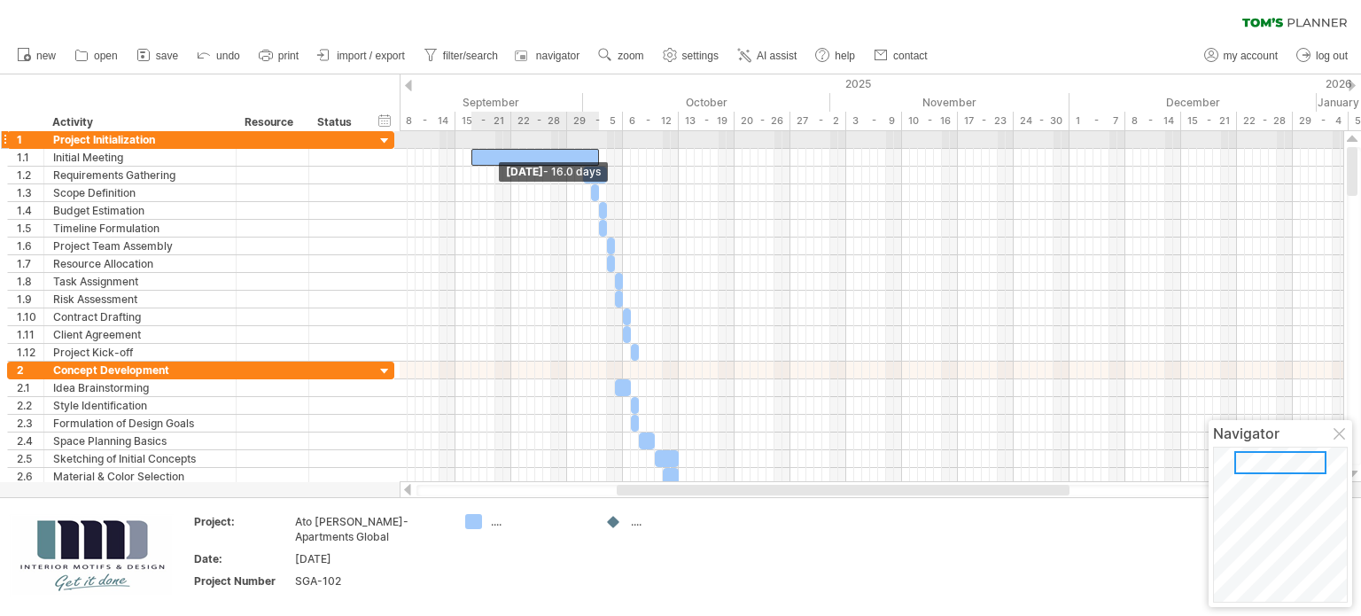
drag, startPoint x: 594, startPoint y: 157, endPoint x: 471, endPoint y: 144, distance: 122.9
click at [471, 144] on div "[DATE] - 0.5 days [DATE] - 16.0 days" at bounding box center [872, 306] width 944 height 351
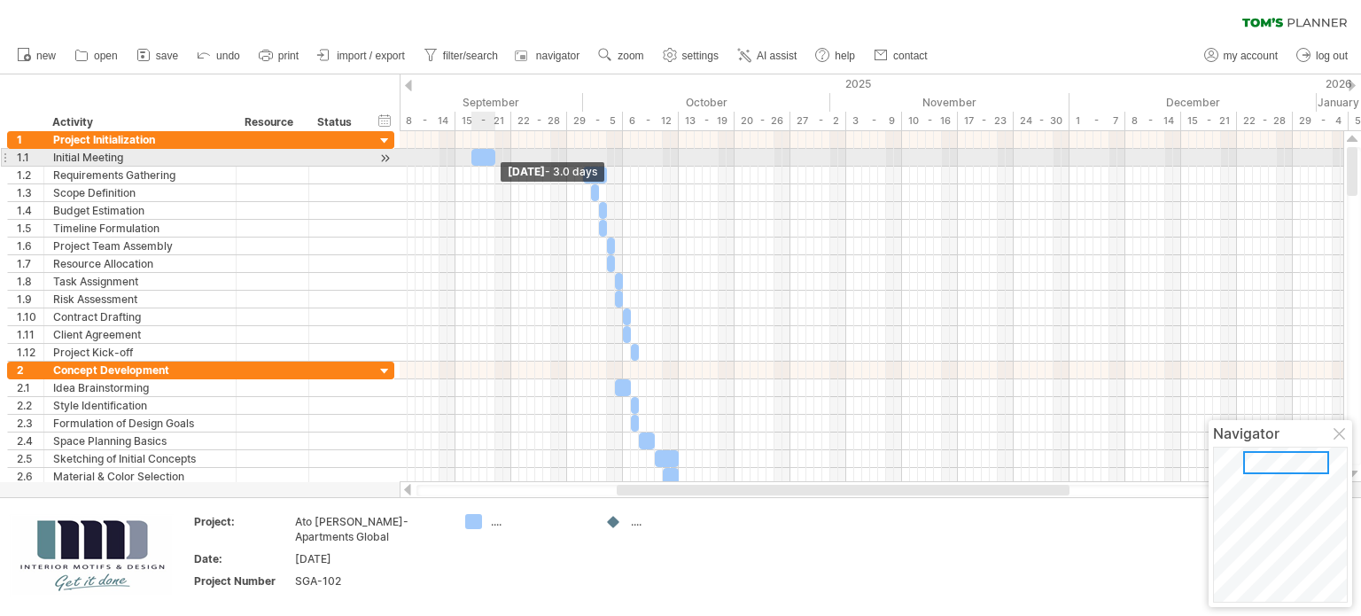
drag, startPoint x: 596, startPoint y: 153, endPoint x: 494, endPoint y: 152, distance: 102.8
click at [494, 152] on span at bounding box center [495, 157] width 7 height 17
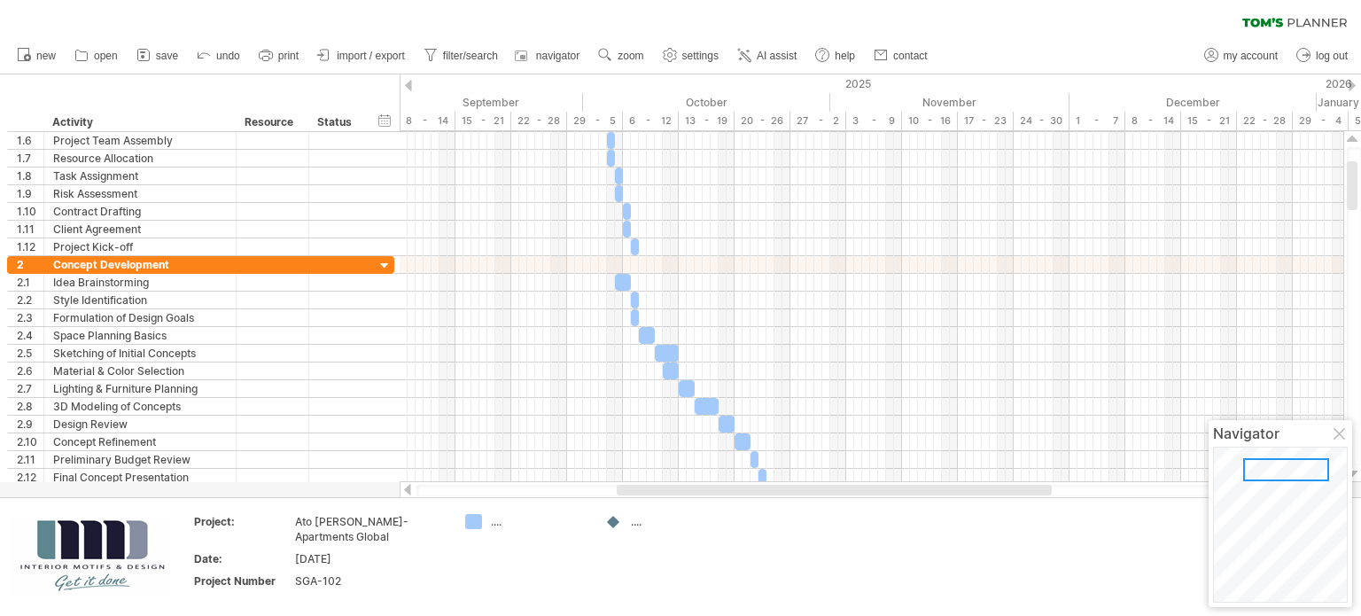
click at [632, 521] on div "...." at bounding box center [679, 521] width 97 height 15
drag, startPoint x: 608, startPoint y: 515, endPoint x: 599, endPoint y: 517, distance: 9.0
click at [607, 515] on div "Trying to reach [DOMAIN_NAME] Connected again... processing file clear filter" at bounding box center [680, 308] width 1361 height 616
click at [477, 520] on div "Trying to reach [DOMAIN_NAME] Connected again... processing file clear filter" at bounding box center [680, 308] width 1361 height 616
click at [494, 521] on div "...." at bounding box center [539, 521] width 97 height 15
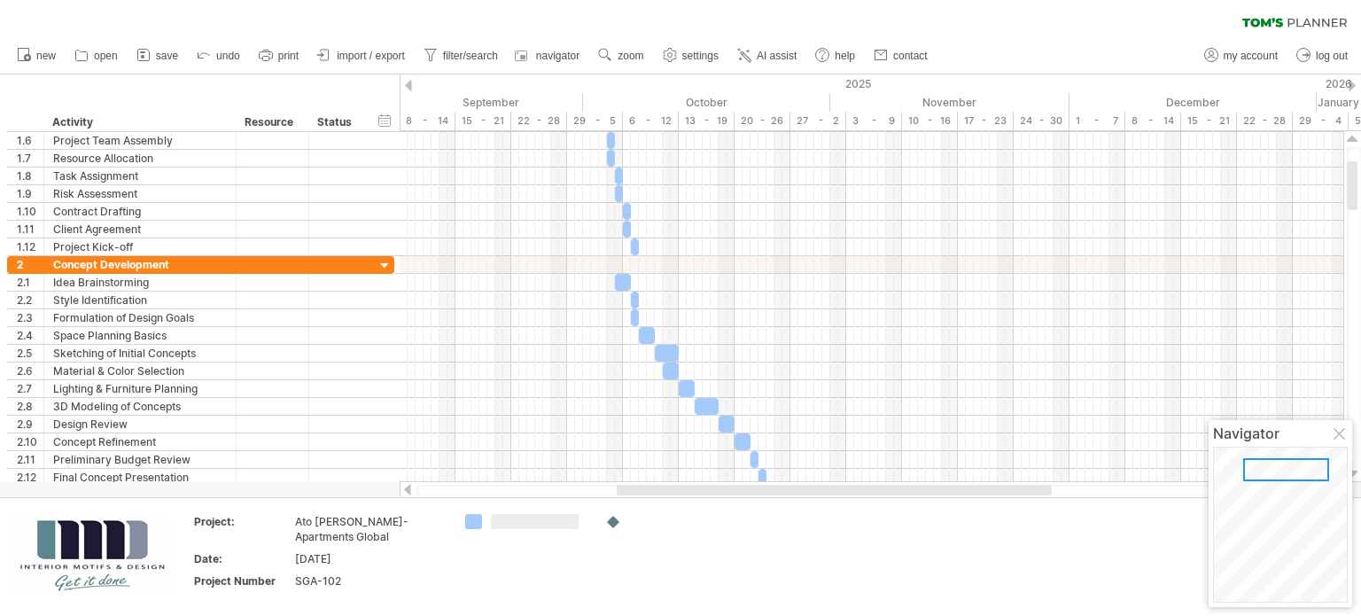
click at [567, 545] on td at bounding box center [526, 556] width 140 height 85
click at [1258, 55] on span "my account" at bounding box center [1251, 56] width 54 height 12
type input "**********"
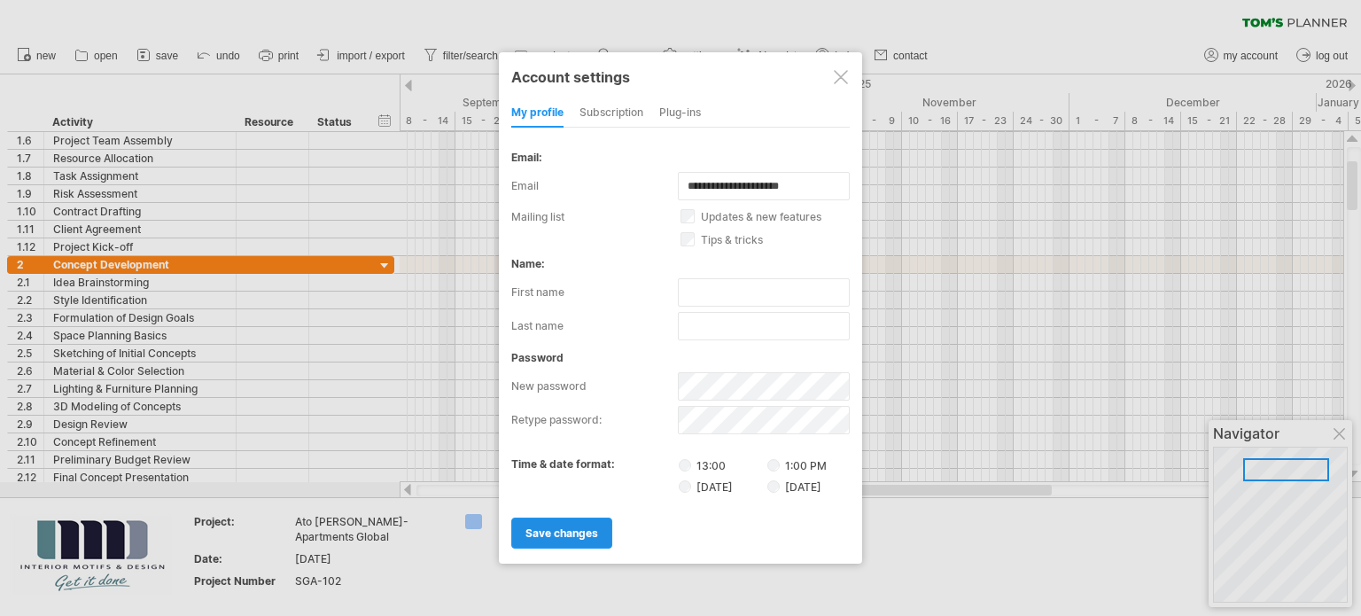
click at [588, 534] on span "save changes" at bounding box center [562, 532] width 73 height 13
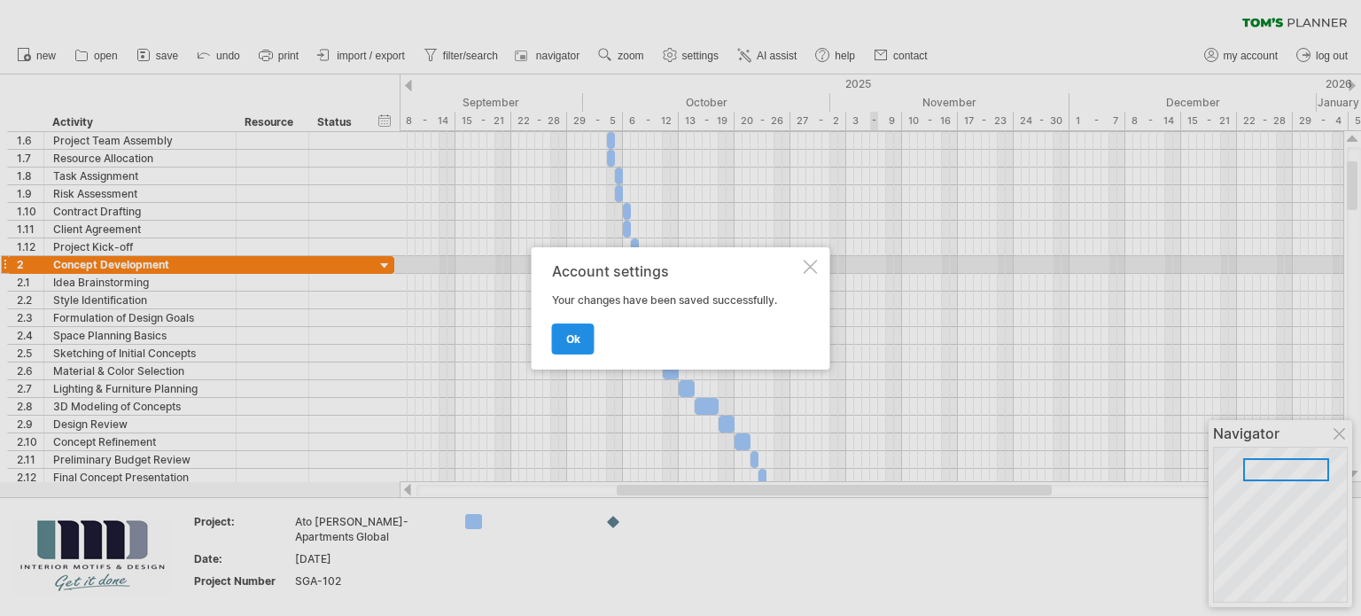
click at [575, 339] on span "ok" at bounding box center [573, 338] width 14 height 13
